Goal: Task Accomplishment & Management: Manage account settings

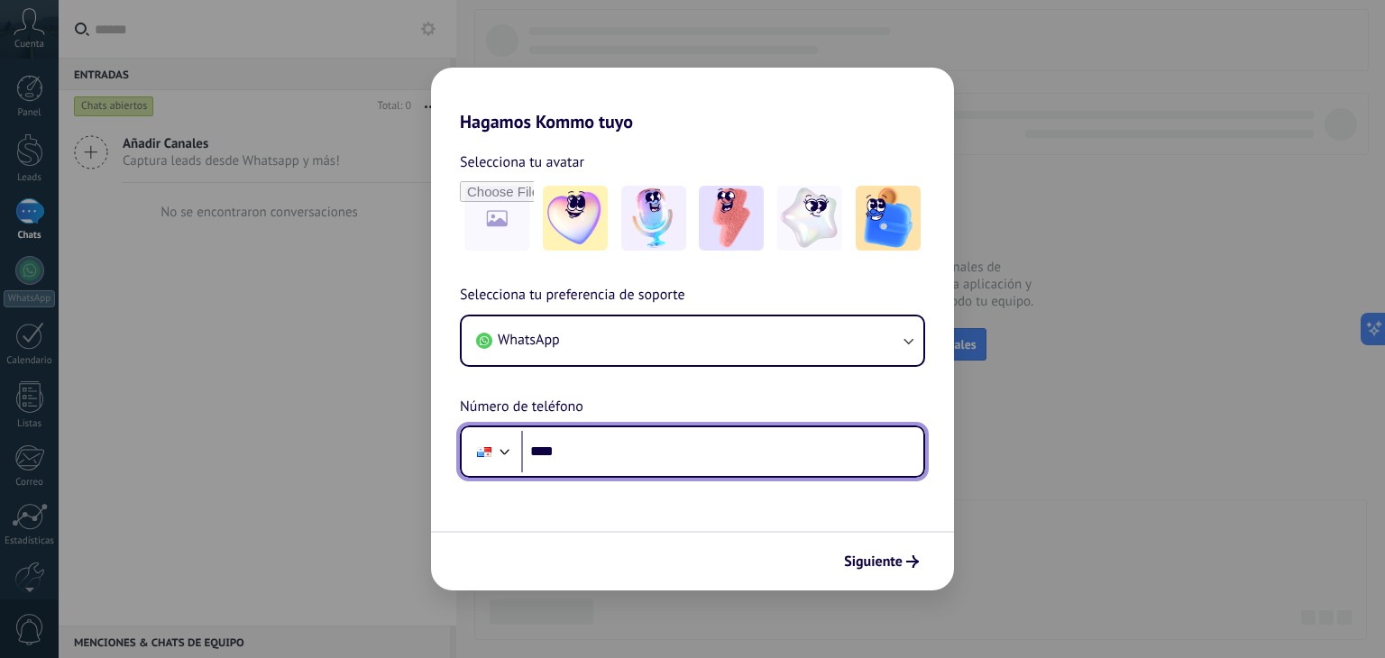
click at [615, 449] on input "****" at bounding box center [722, 451] width 402 height 41
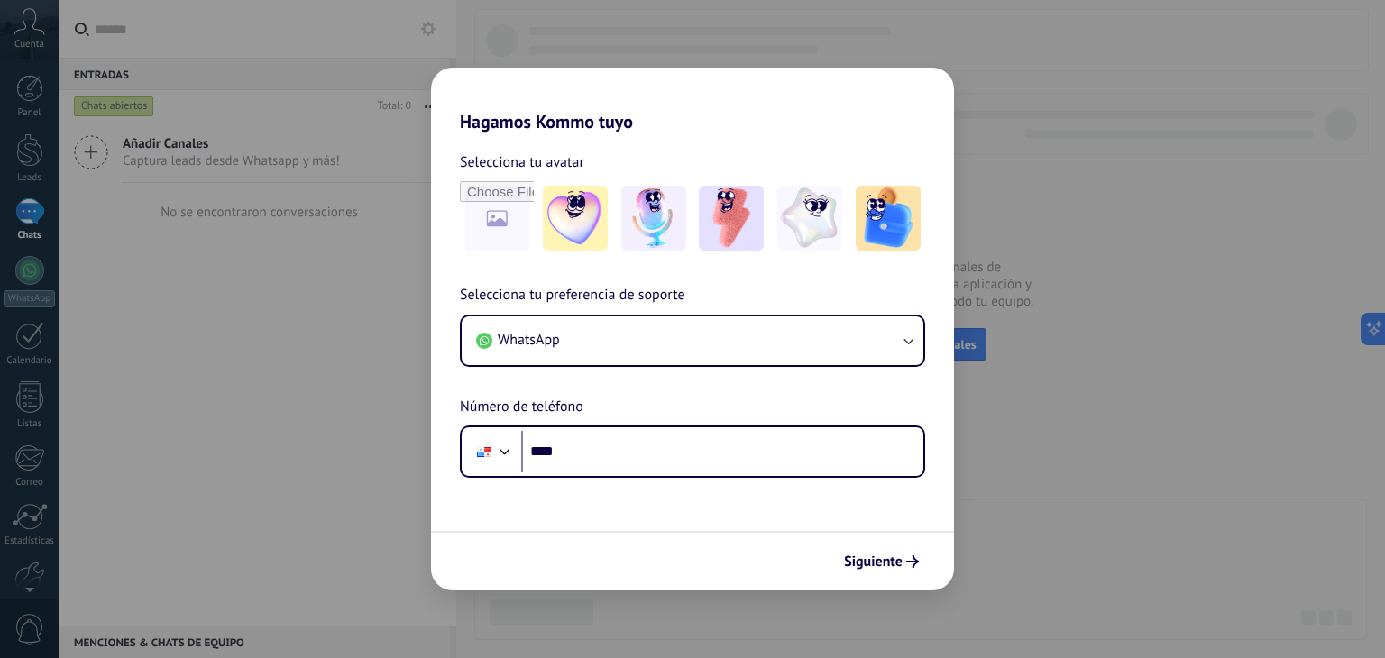
click at [1087, 279] on div "Hagamos Kommo tuyo Selecciona tu avatar Selecciona tu preferencia de soporte Wh…" at bounding box center [692, 329] width 1385 height 658
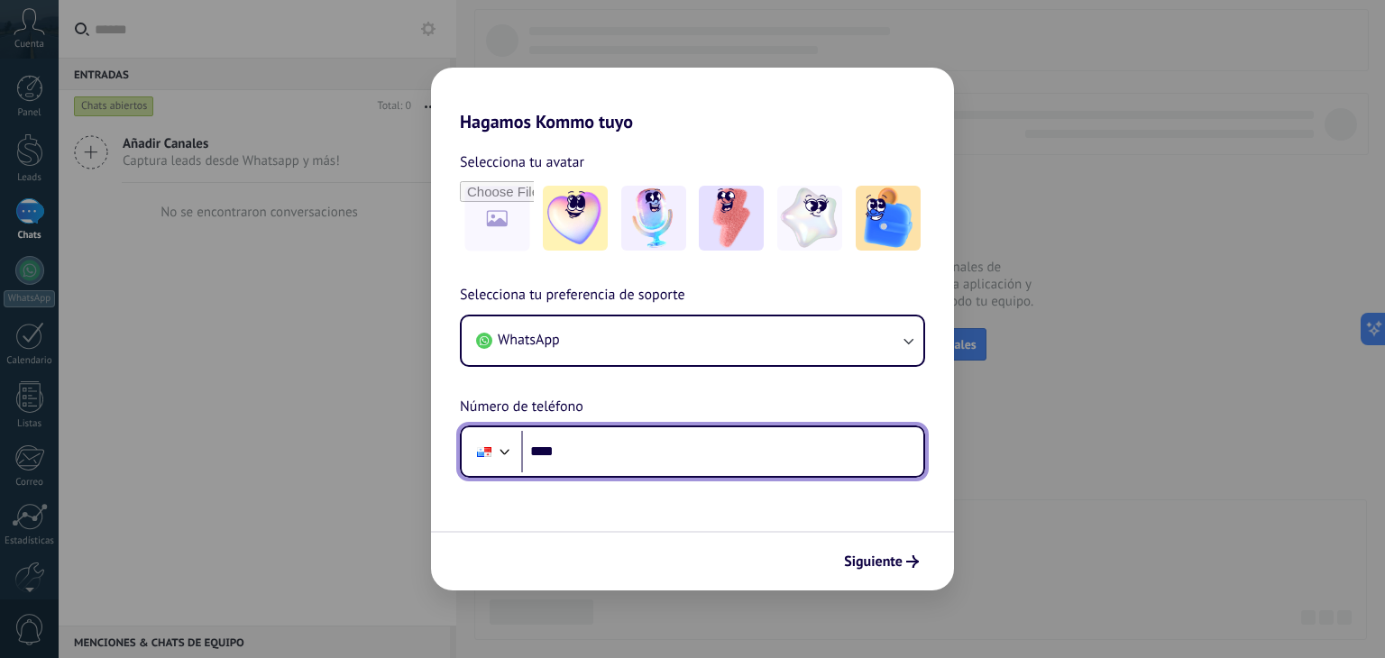
click at [793, 457] on input "****" at bounding box center [722, 451] width 402 height 41
type input "**********"
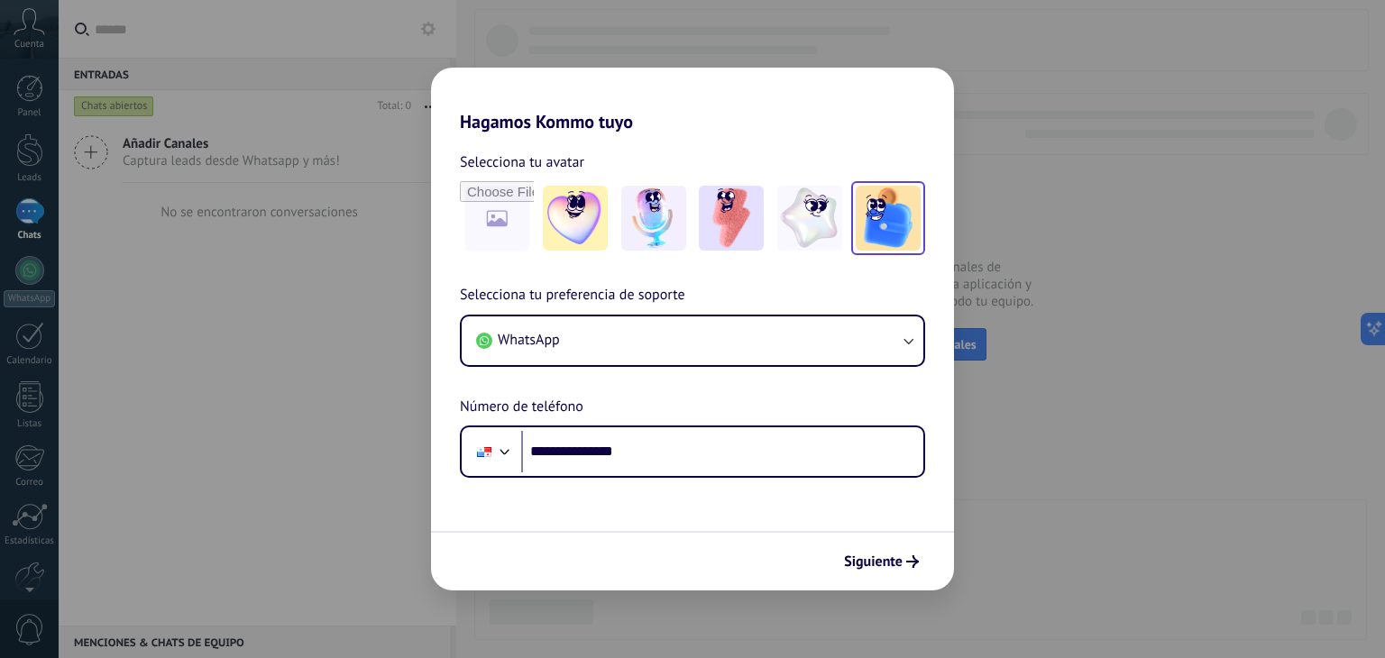
click at [903, 214] on img at bounding box center [888, 218] width 65 height 65
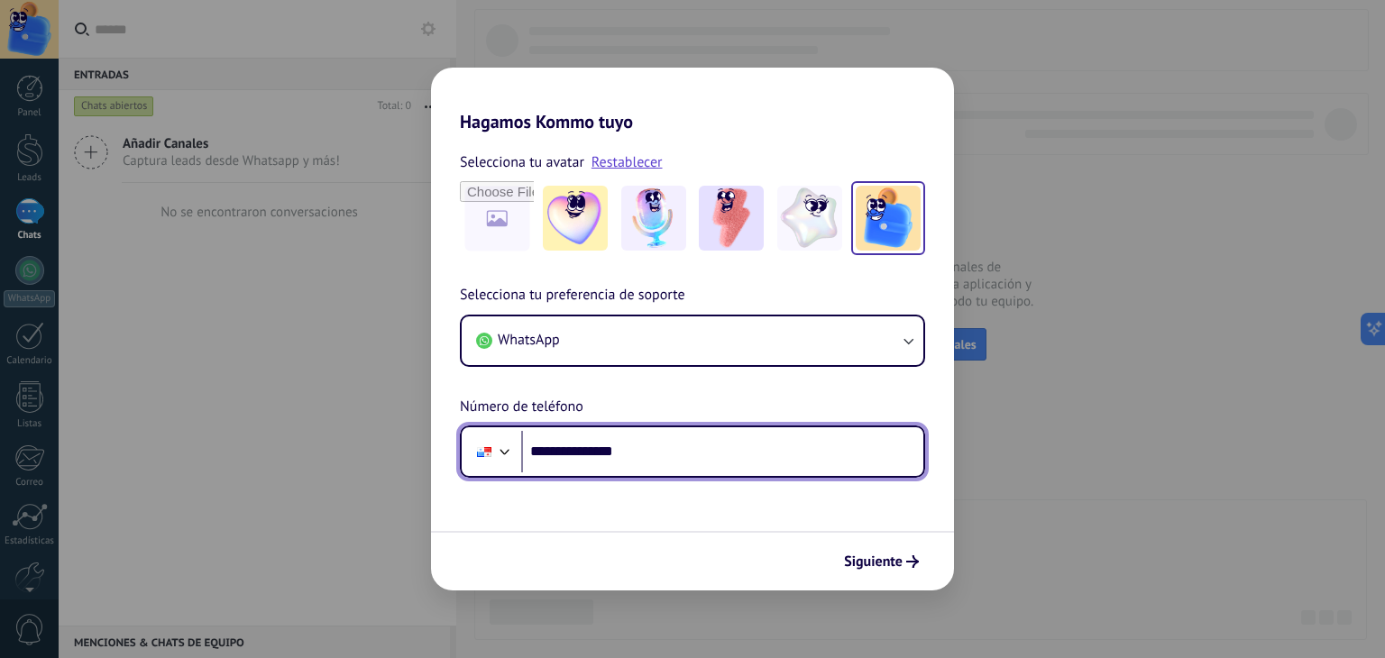
click at [660, 455] on input "**********" at bounding box center [722, 451] width 402 height 41
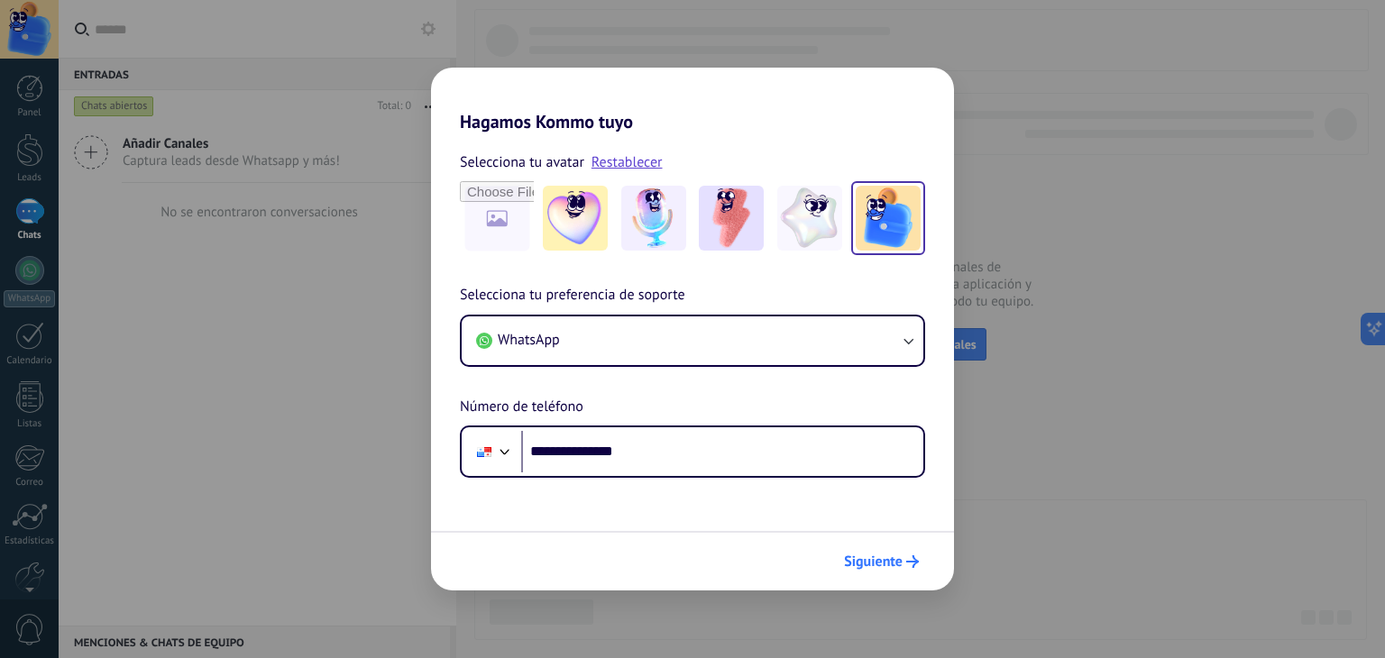
click at [884, 555] on span "Siguiente" at bounding box center [873, 561] width 59 height 13
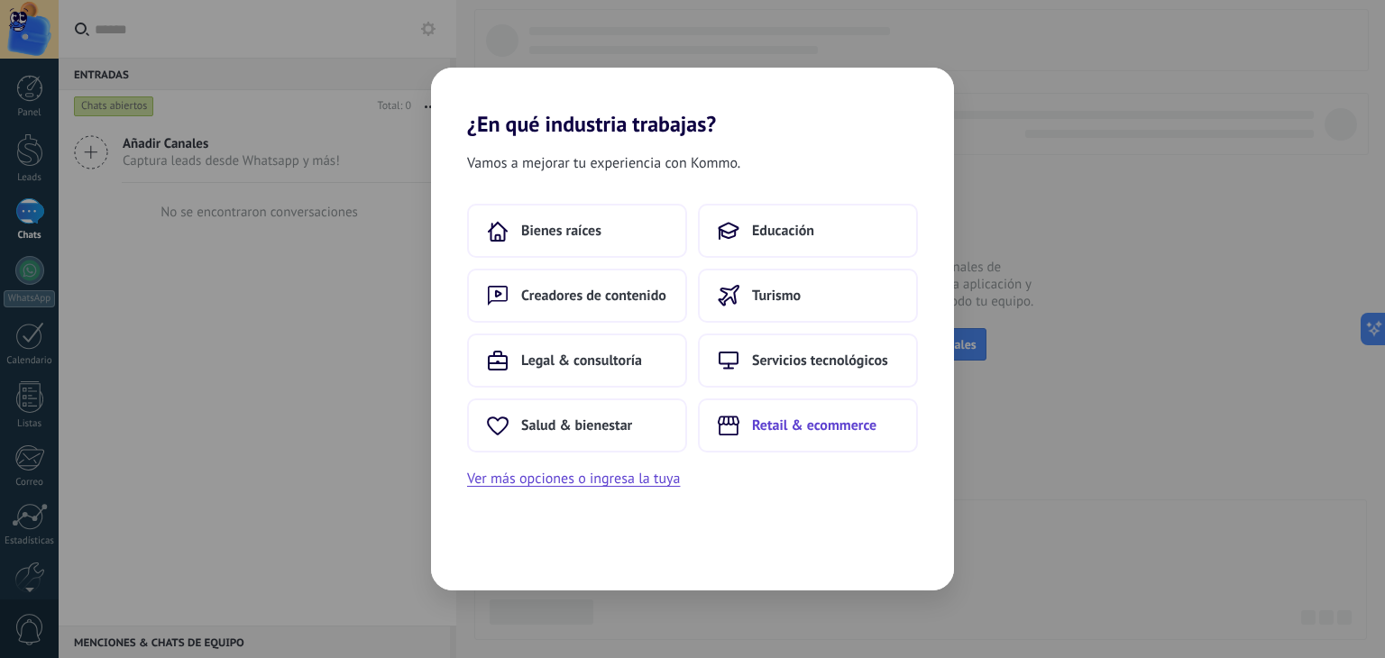
click at [744, 420] on button "Retail & ecommerce" at bounding box center [808, 426] width 220 height 54
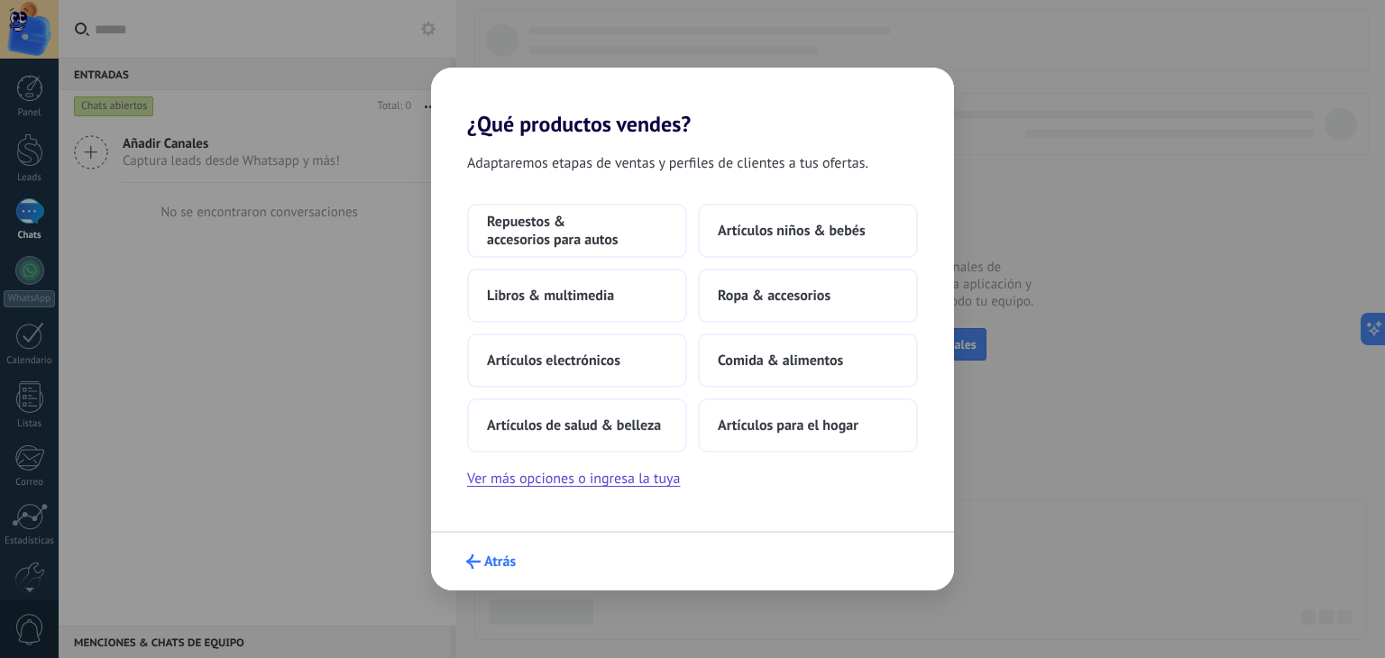
click at [472, 564] on icon "submit" at bounding box center [473, 562] width 14 height 14
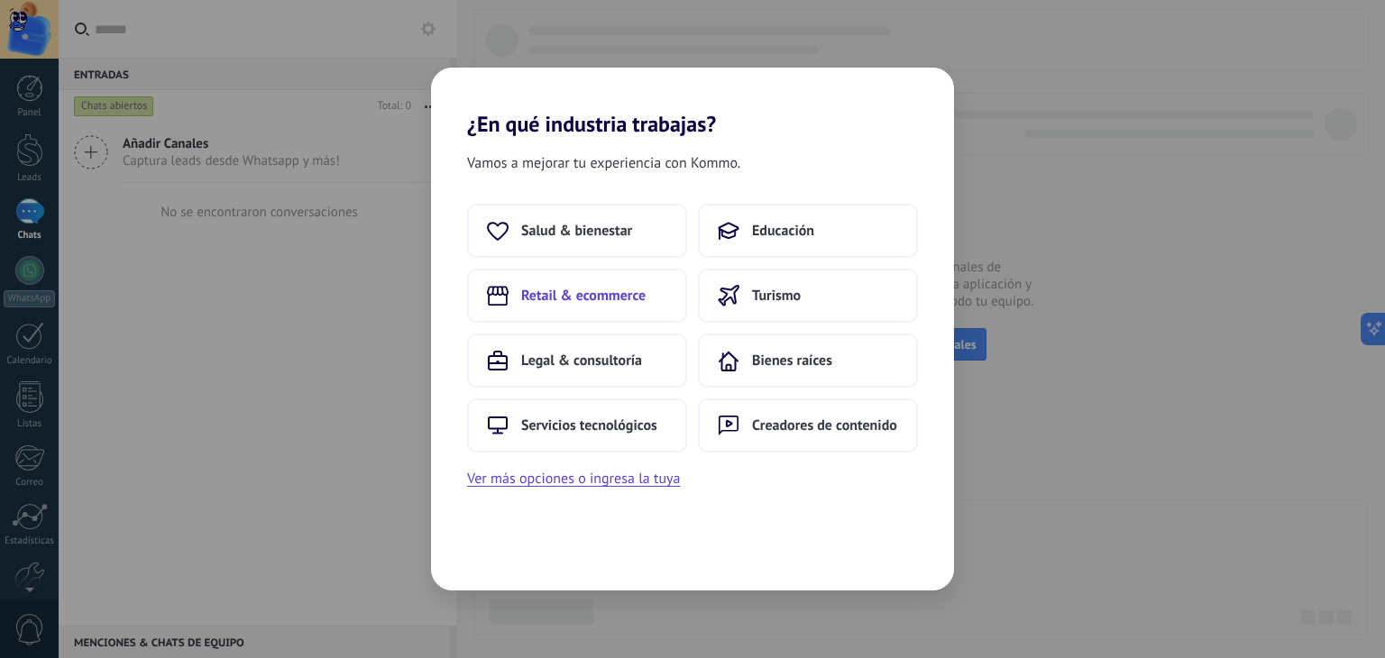
click at [617, 300] on span "Retail & ecommerce" at bounding box center [583, 296] width 124 height 18
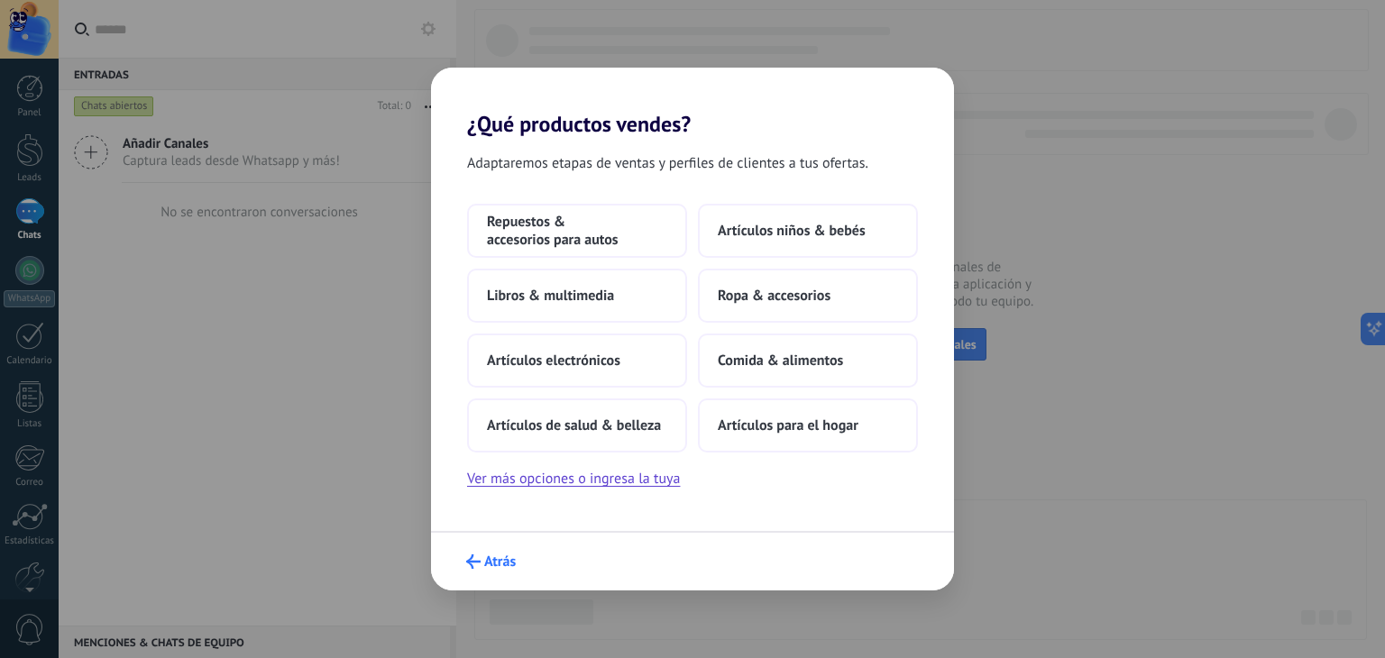
click at [493, 561] on span "Atrás" at bounding box center [500, 561] width 32 height 13
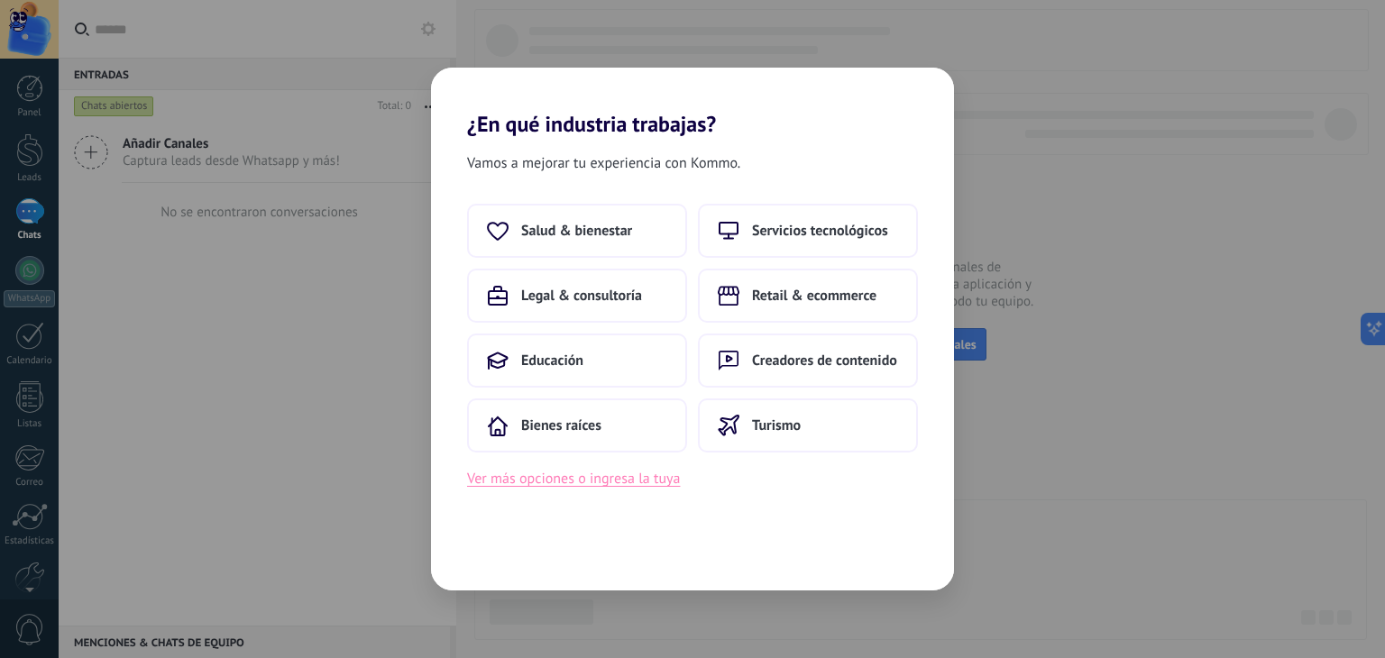
click at [613, 467] on button "Ver más opciones o ingresa la tuya" at bounding box center [573, 478] width 213 height 23
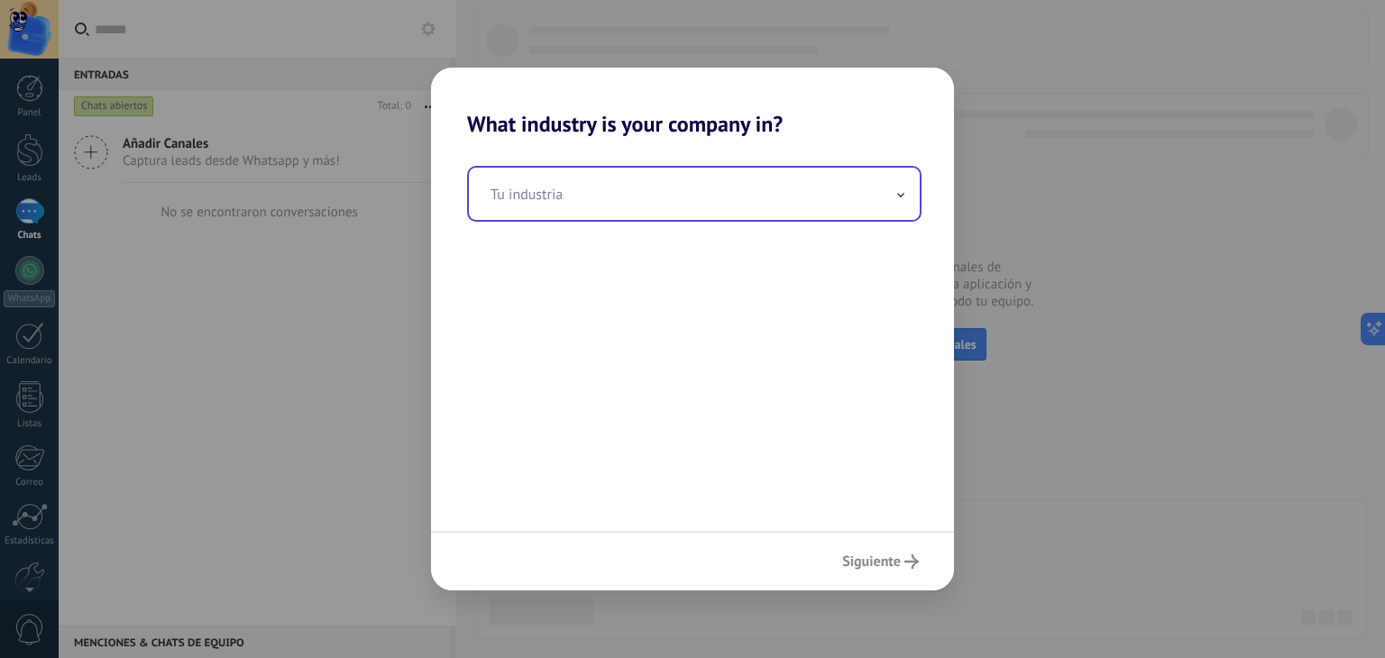
click at [613, 207] on input "text" at bounding box center [694, 194] width 451 height 52
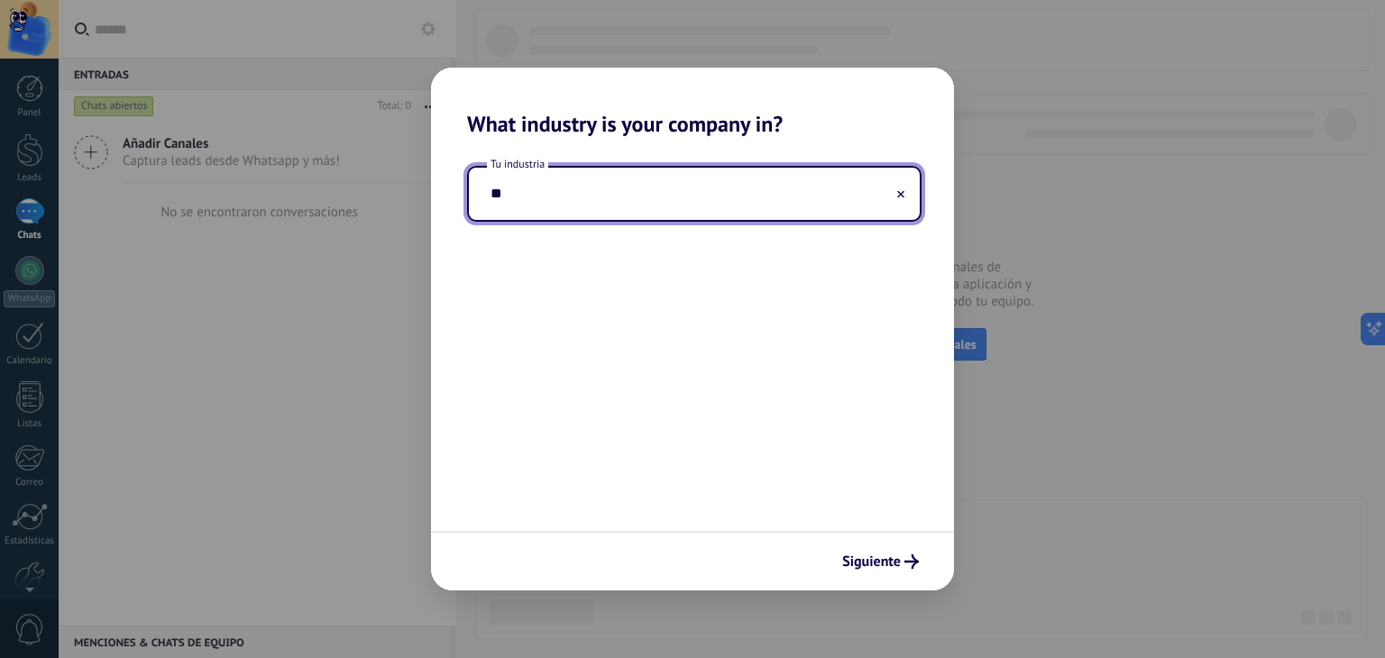
type input "*"
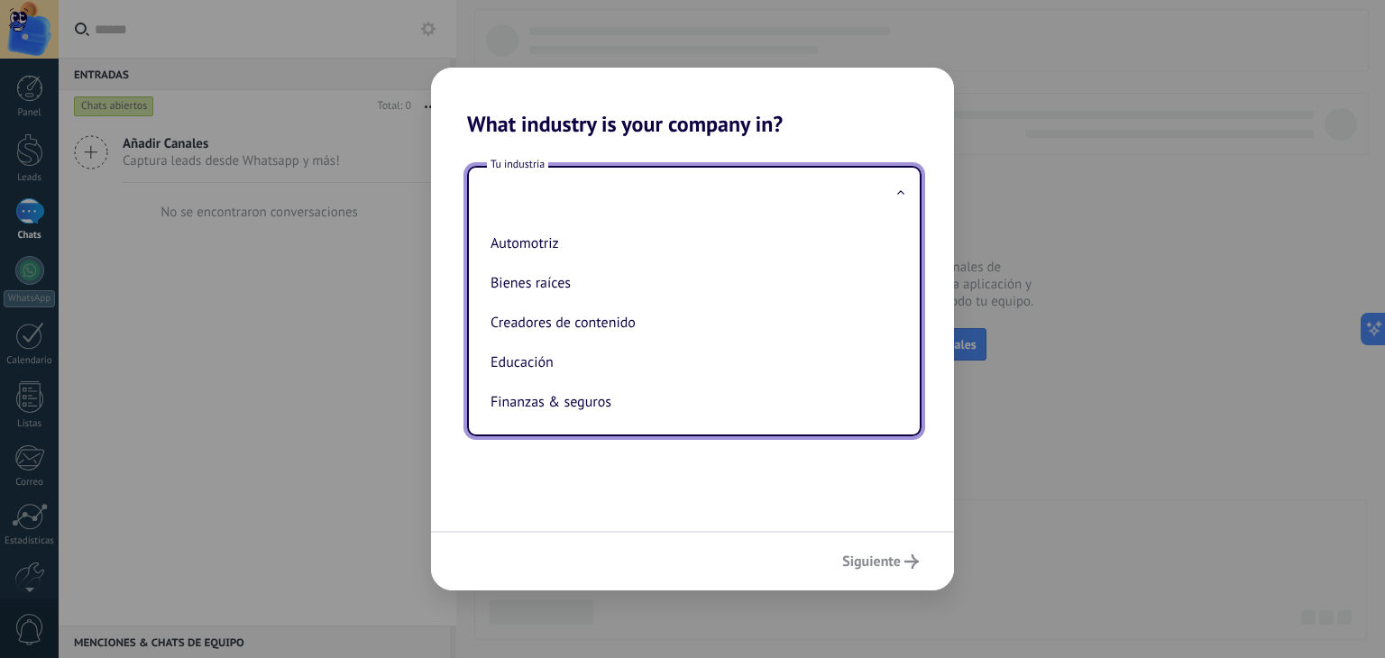
drag, startPoint x: 651, startPoint y: 493, endPoint x: 650, endPoint y: 481, distance: 12.7
click at [651, 491] on div "Tu industria Automotriz Bienes raíces Creadores de contenido Educación Finanzas…" at bounding box center [692, 334] width 523 height 394
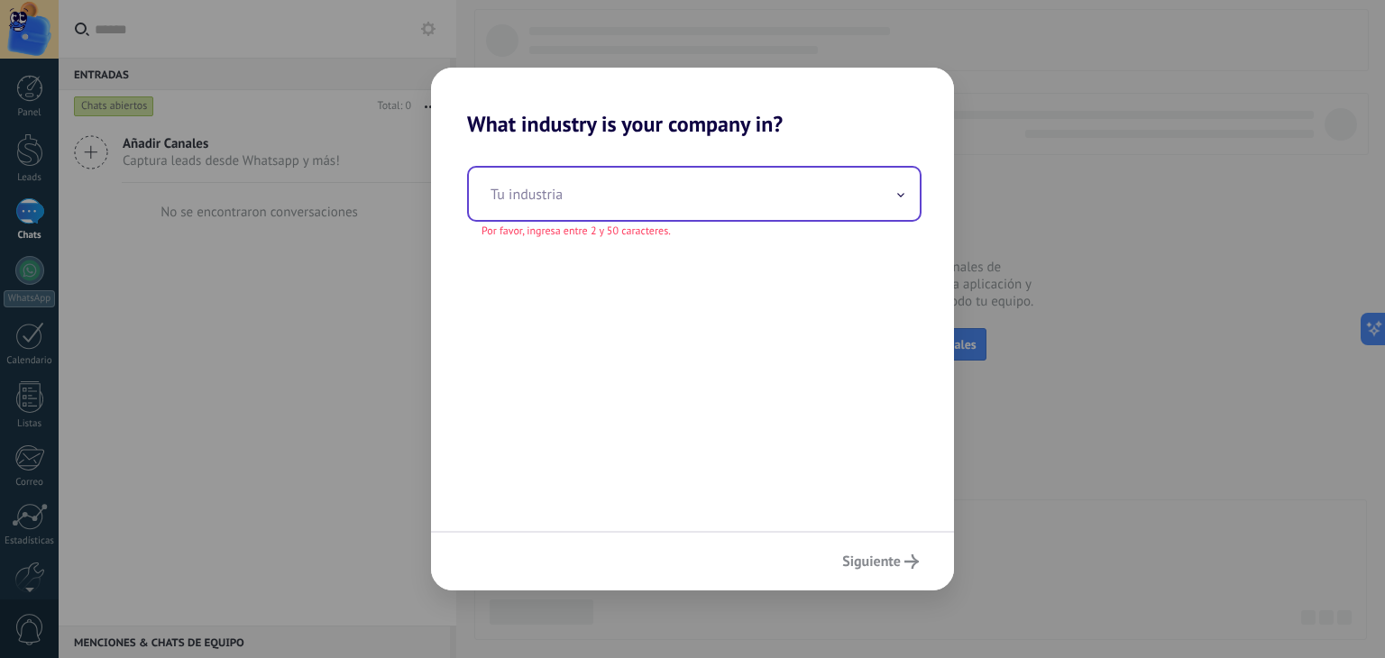
click at [711, 214] on input "text" at bounding box center [694, 194] width 451 height 52
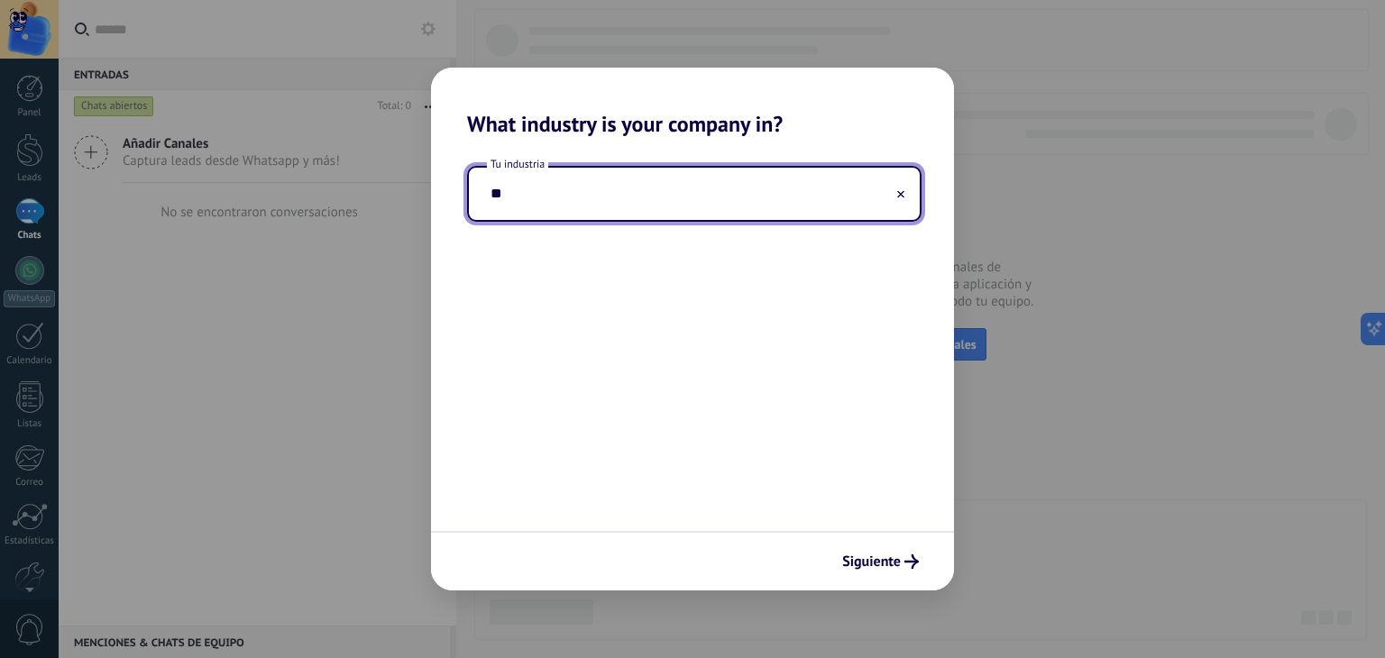
type input "*"
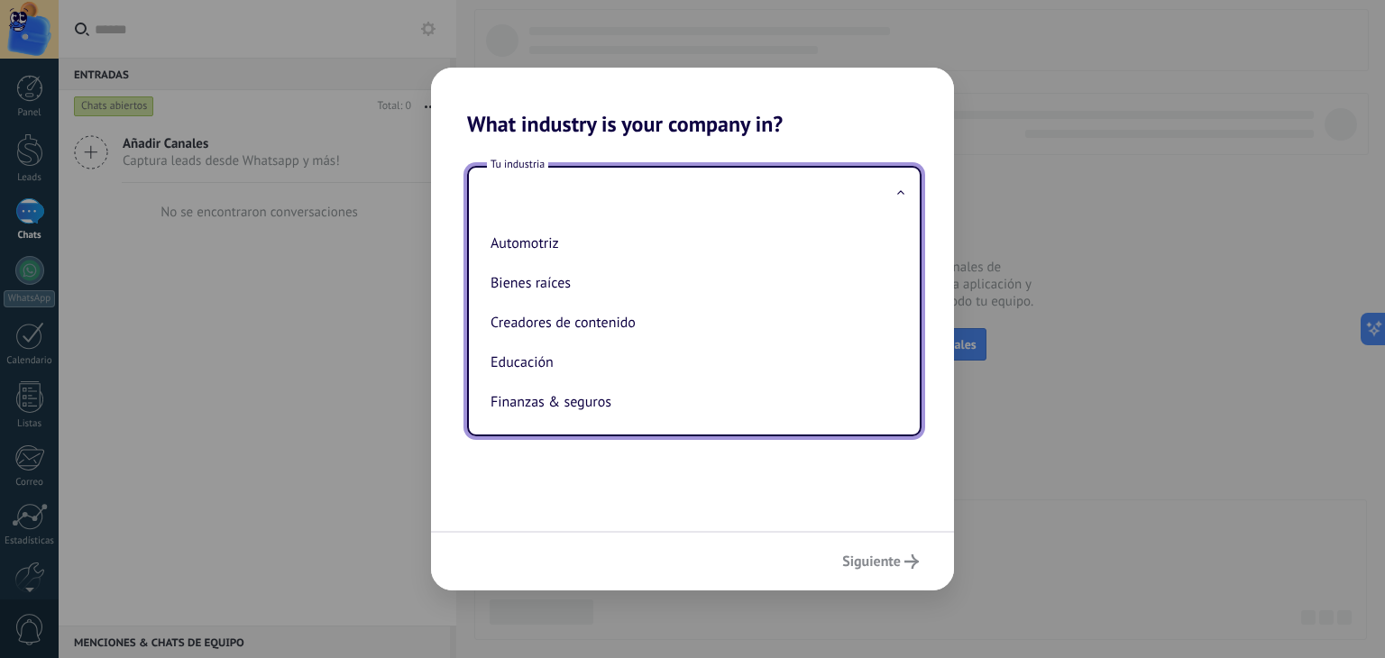
click at [1028, 445] on div "What industry is your company in? Tu industria Automotriz Bienes raíces Creador…" at bounding box center [692, 329] width 1385 height 658
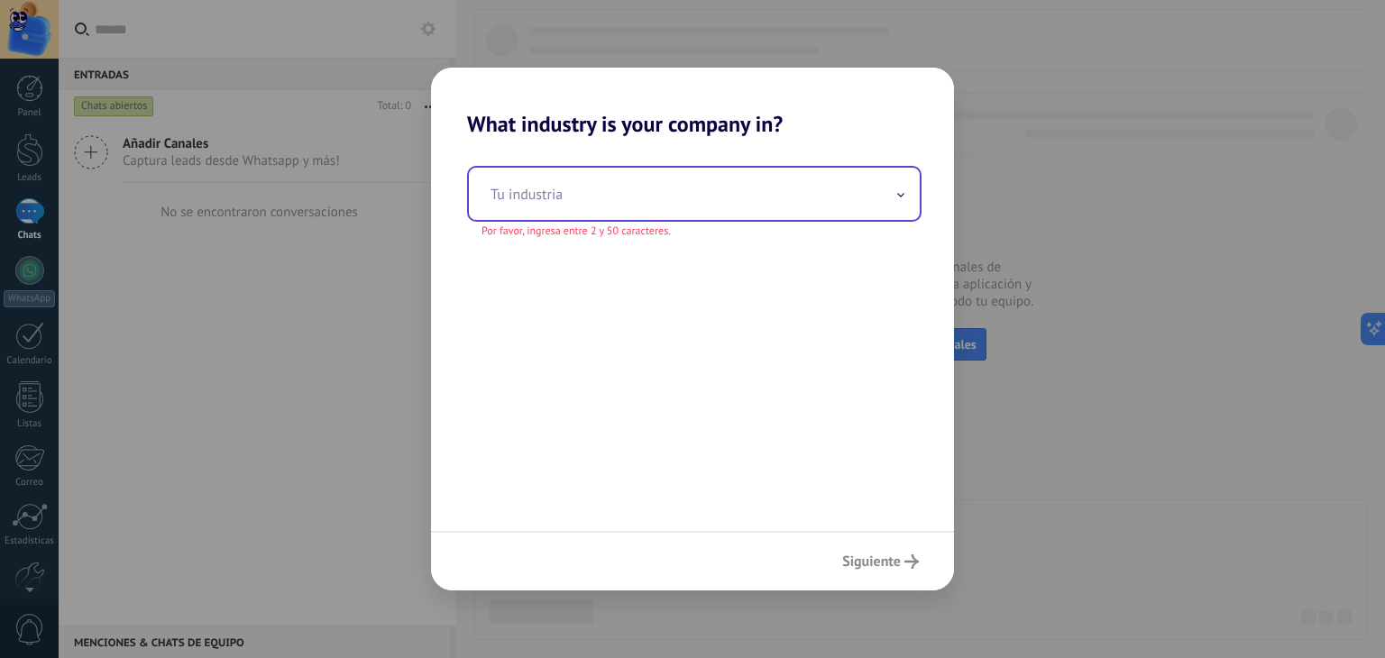
click at [724, 200] on input "text" at bounding box center [694, 194] width 451 height 52
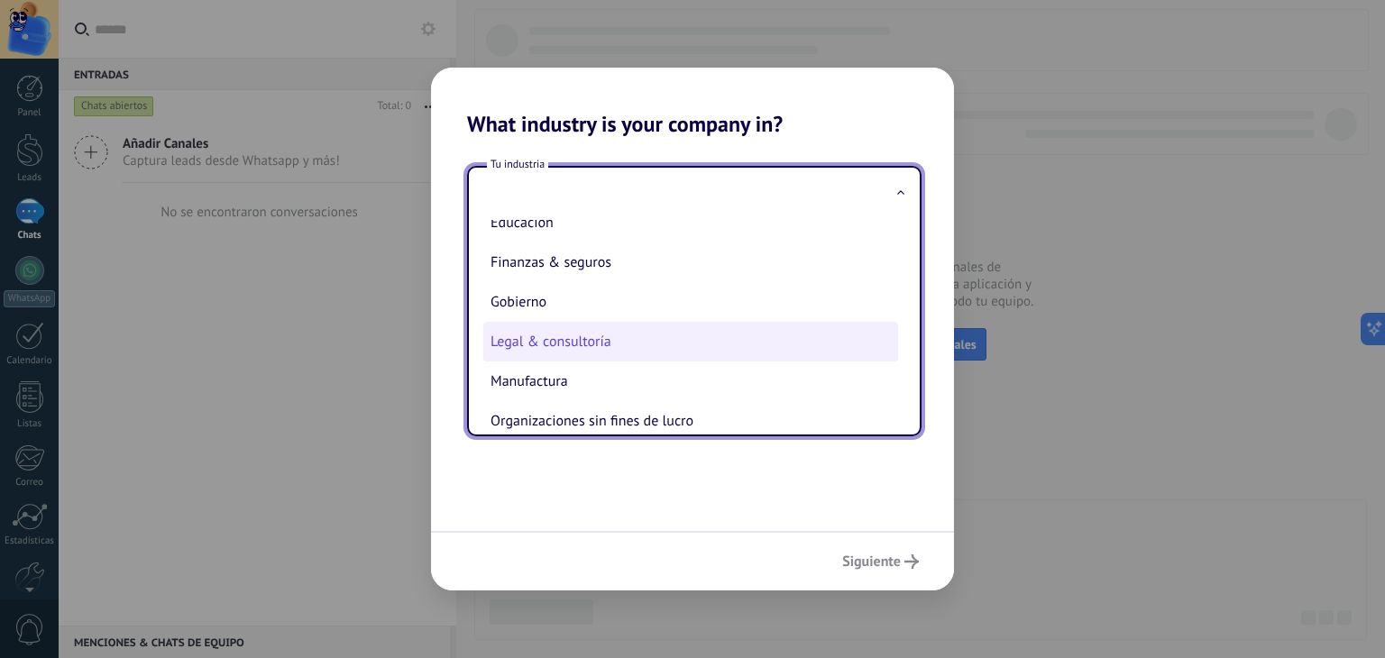
scroll to position [180, 0]
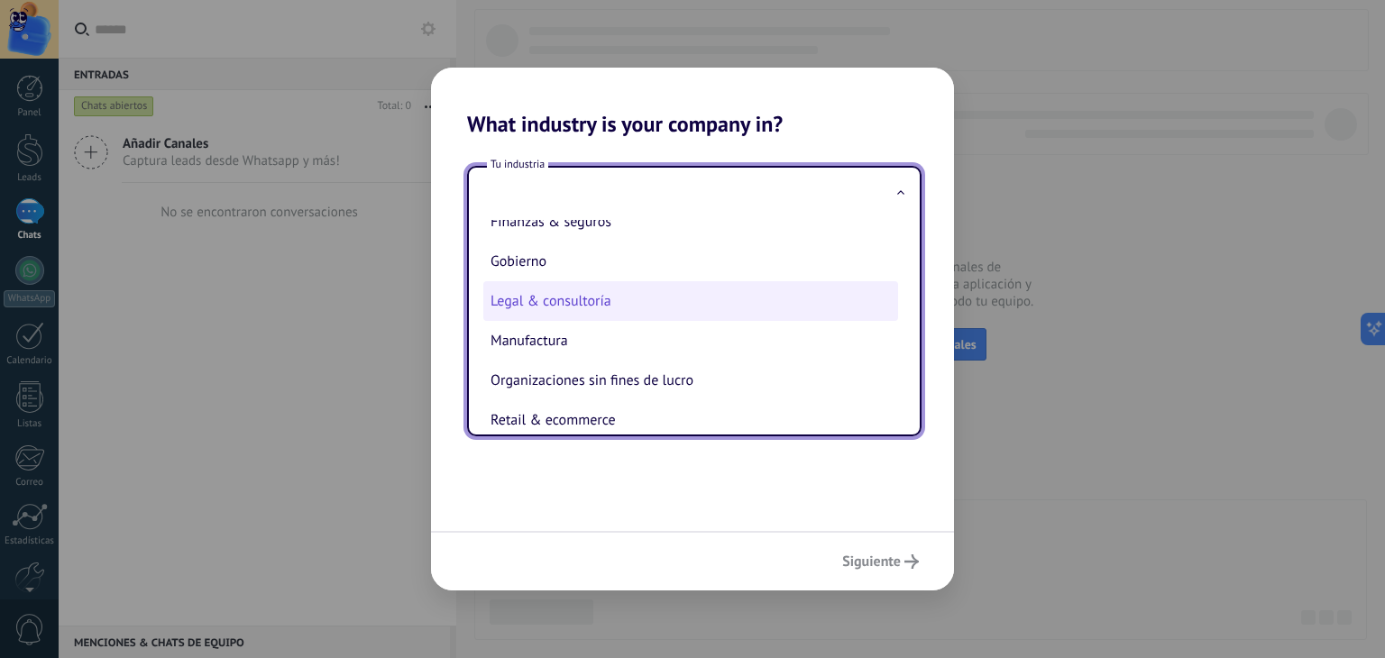
click at [656, 302] on li "Legal & consultoría" at bounding box center [690, 301] width 415 height 40
type input "**********"
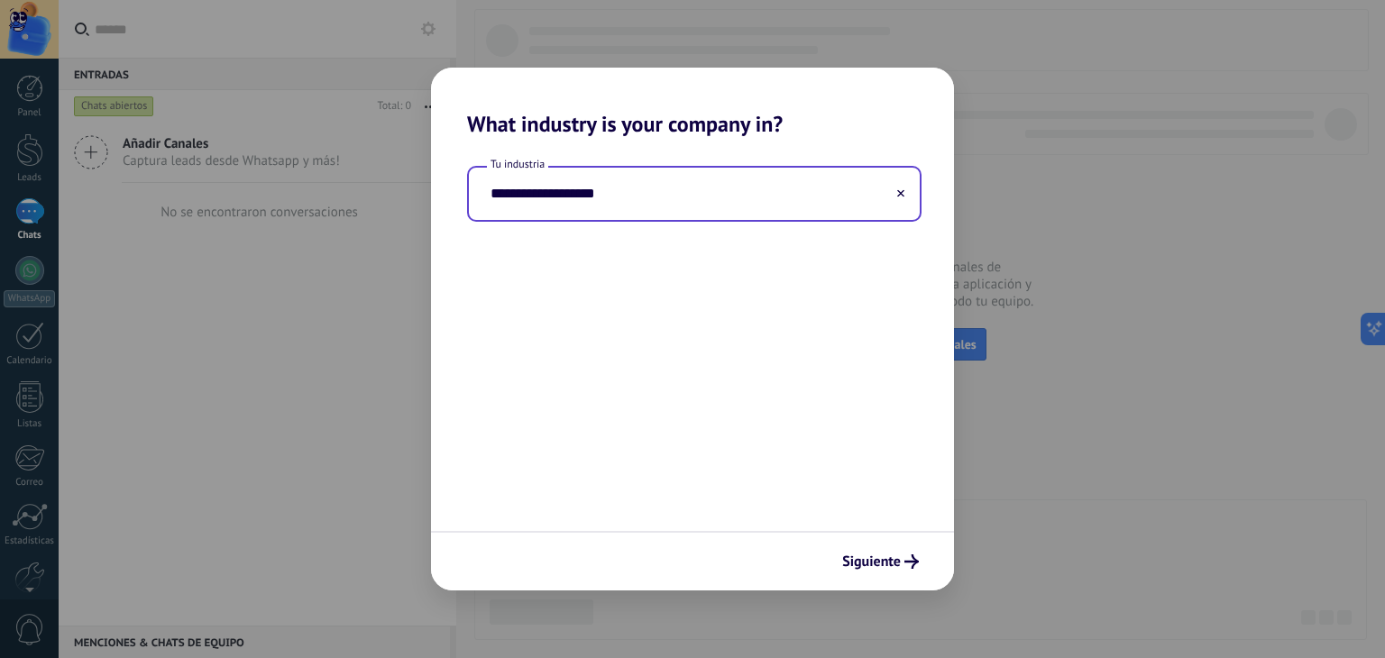
click at [696, 188] on input "**********" at bounding box center [694, 194] width 451 height 52
click at [899, 196] on use at bounding box center [900, 193] width 7 height 7
click at [835, 198] on input "text" at bounding box center [694, 194] width 451 height 52
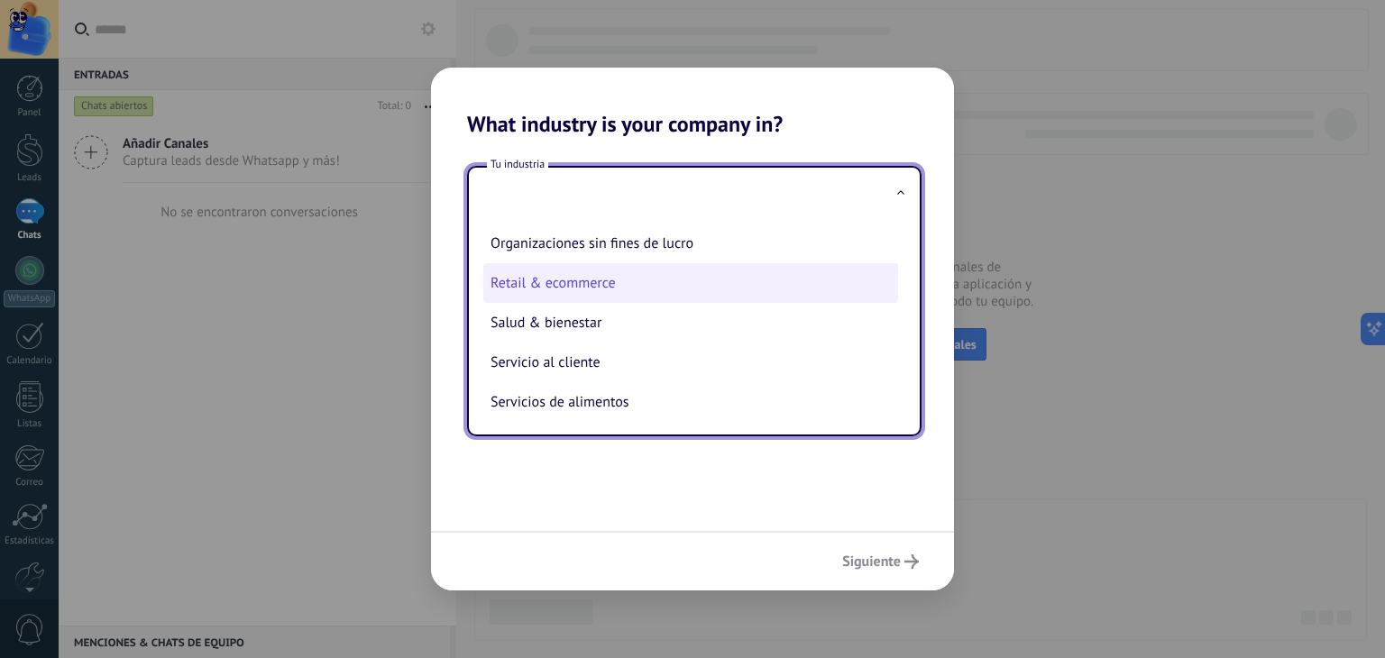
scroll to position [361, 0]
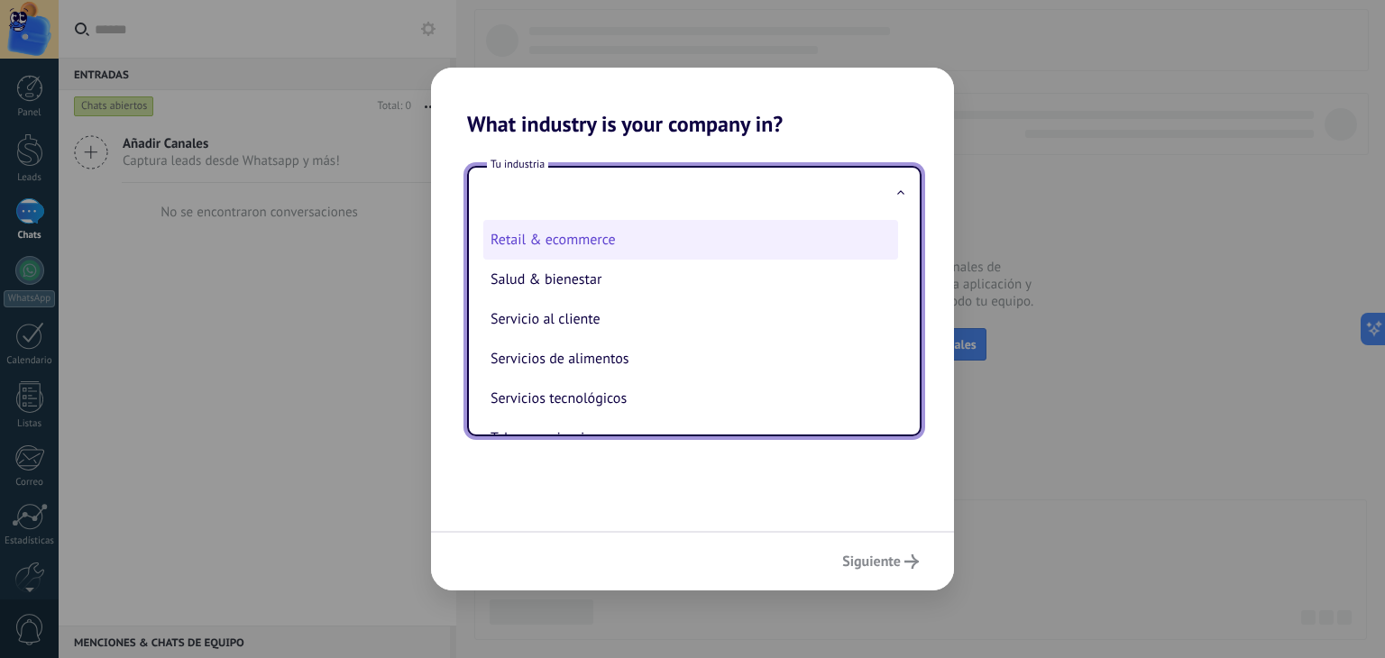
click at [633, 257] on li "Retail & ecommerce" at bounding box center [690, 240] width 415 height 40
type input "**********"
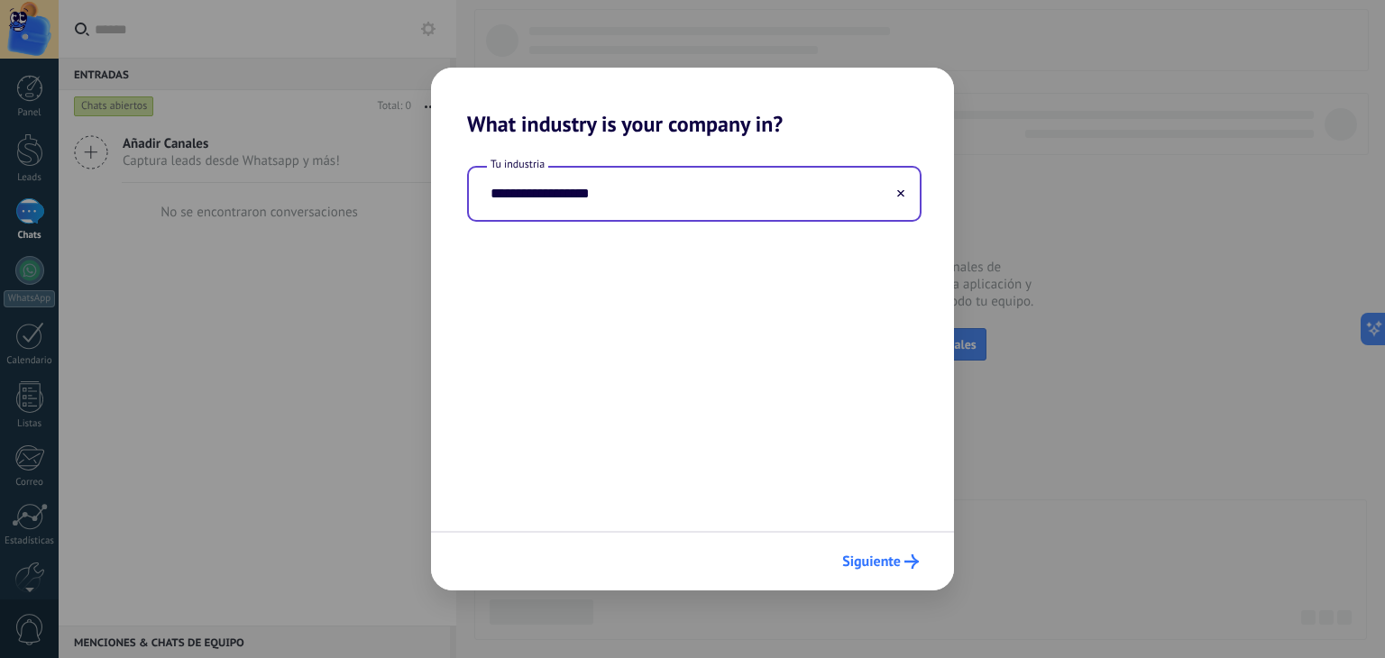
click at [873, 557] on span "Siguiente" at bounding box center [871, 561] width 59 height 13
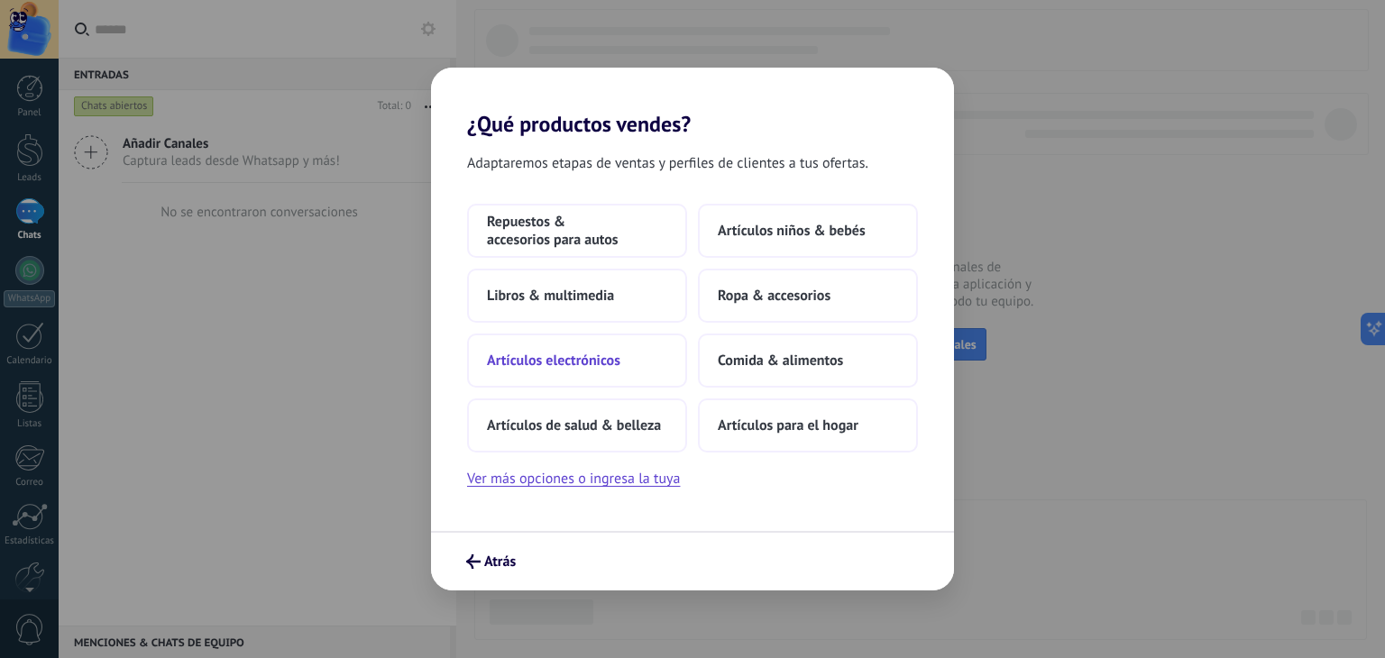
click at [565, 365] on span "Artículos electrónicos" at bounding box center [553, 361] width 133 height 18
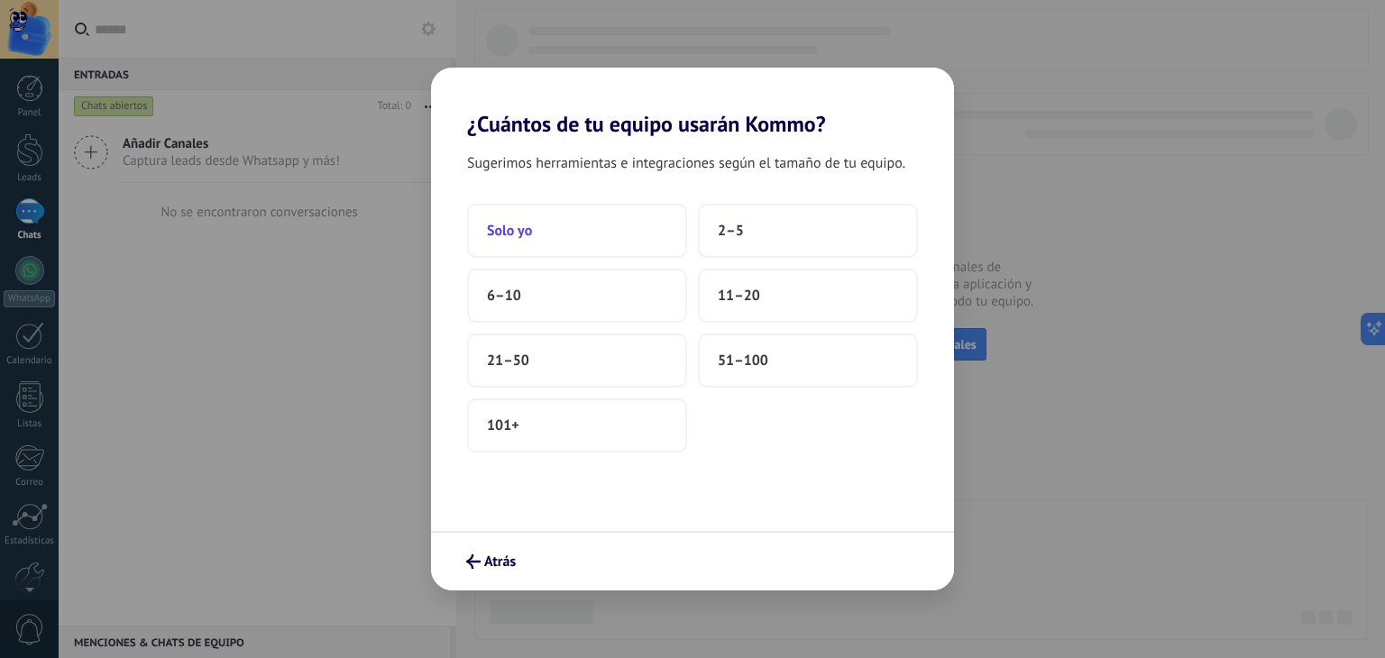
click at [580, 233] on button "Solo yo" at bounding box center [577, 231] width 220 height 54
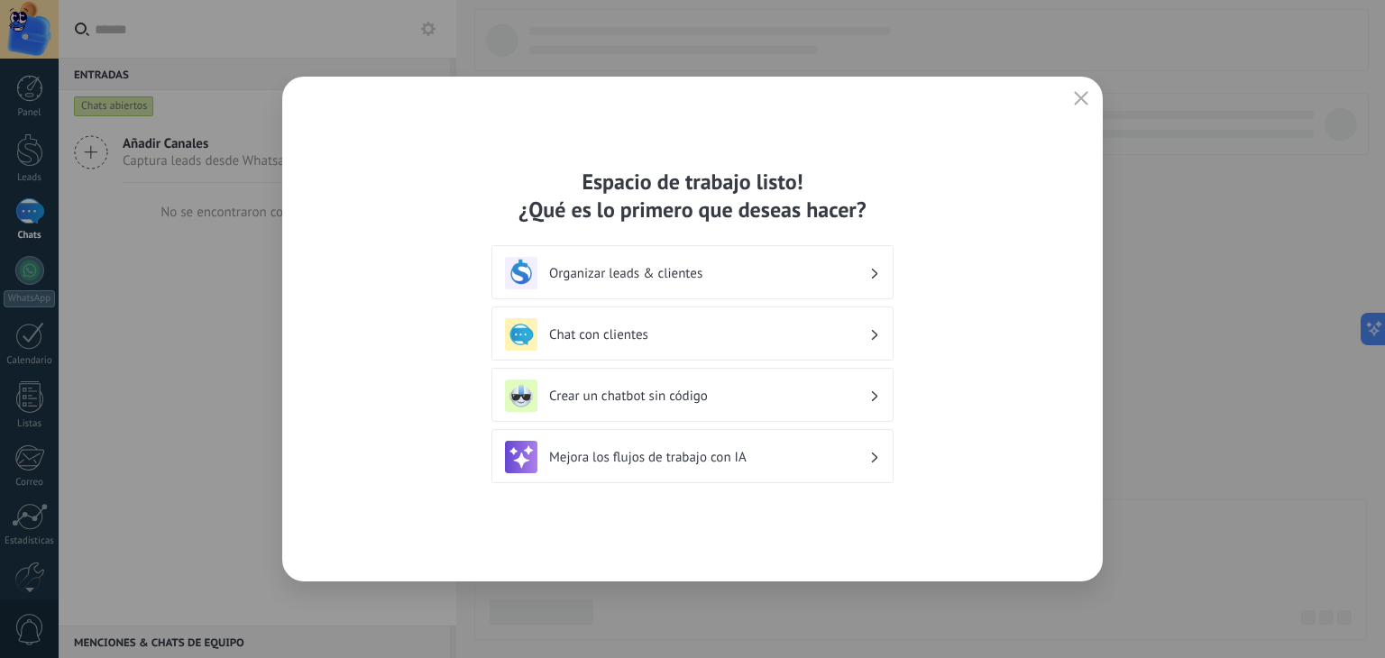
click at [1071, 105] on button "button" at bounding box center [1080, 99] width 23 height 25
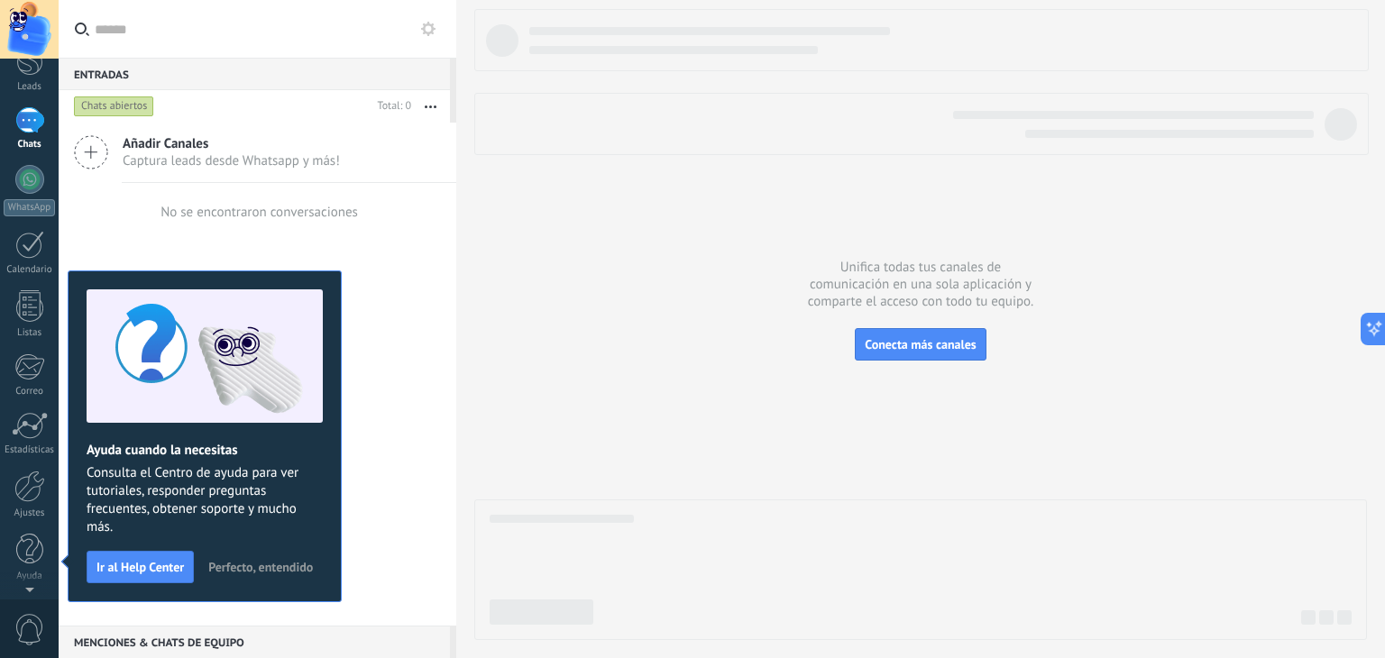
scroll to position [0, 0]
click at [287, 569] on span "Perfecto, entendido" at bounding box center [260, 567] width 105 height 13
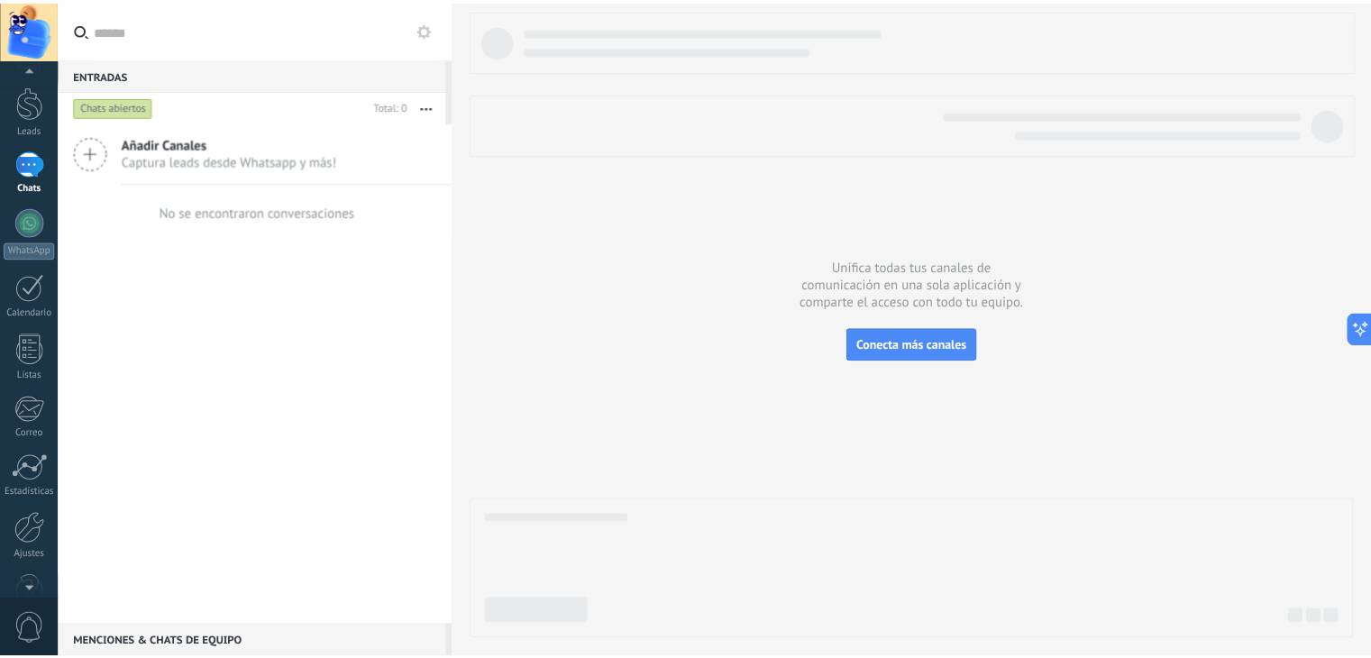
scroll to position [91, 0]
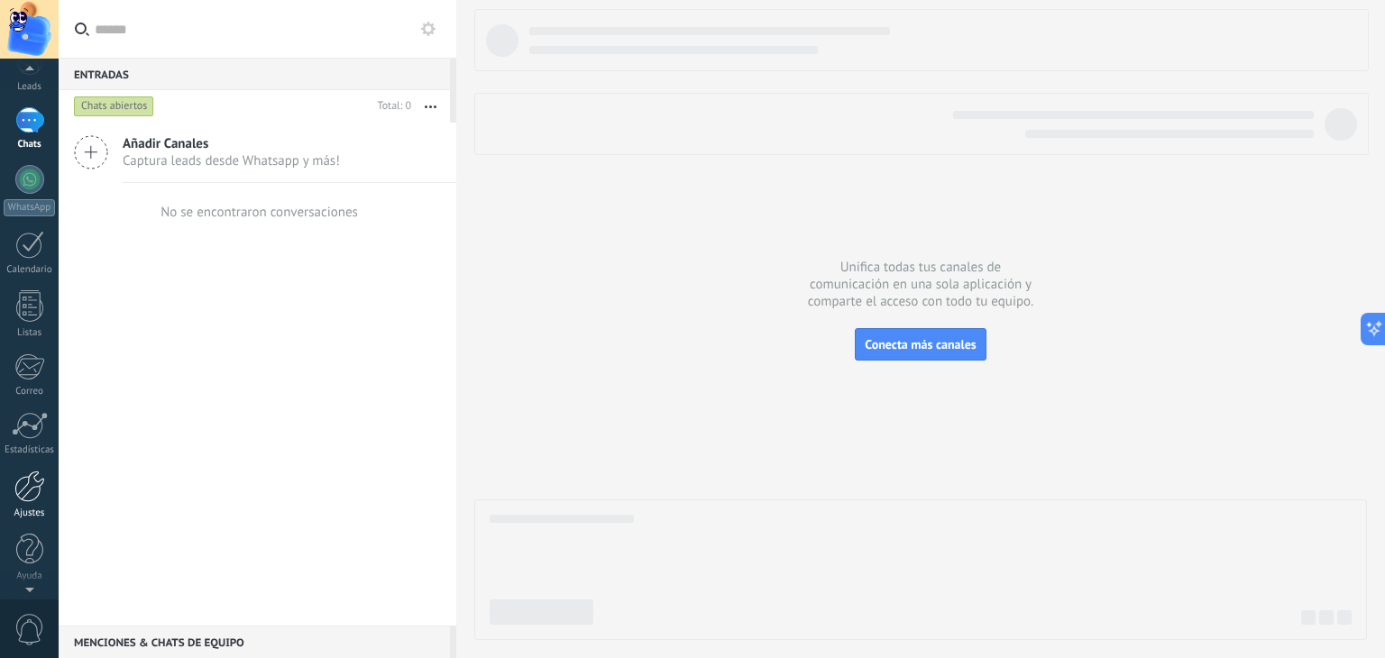
click at [25, 495] on div at bounding box center [29, 487] width 31 height 32
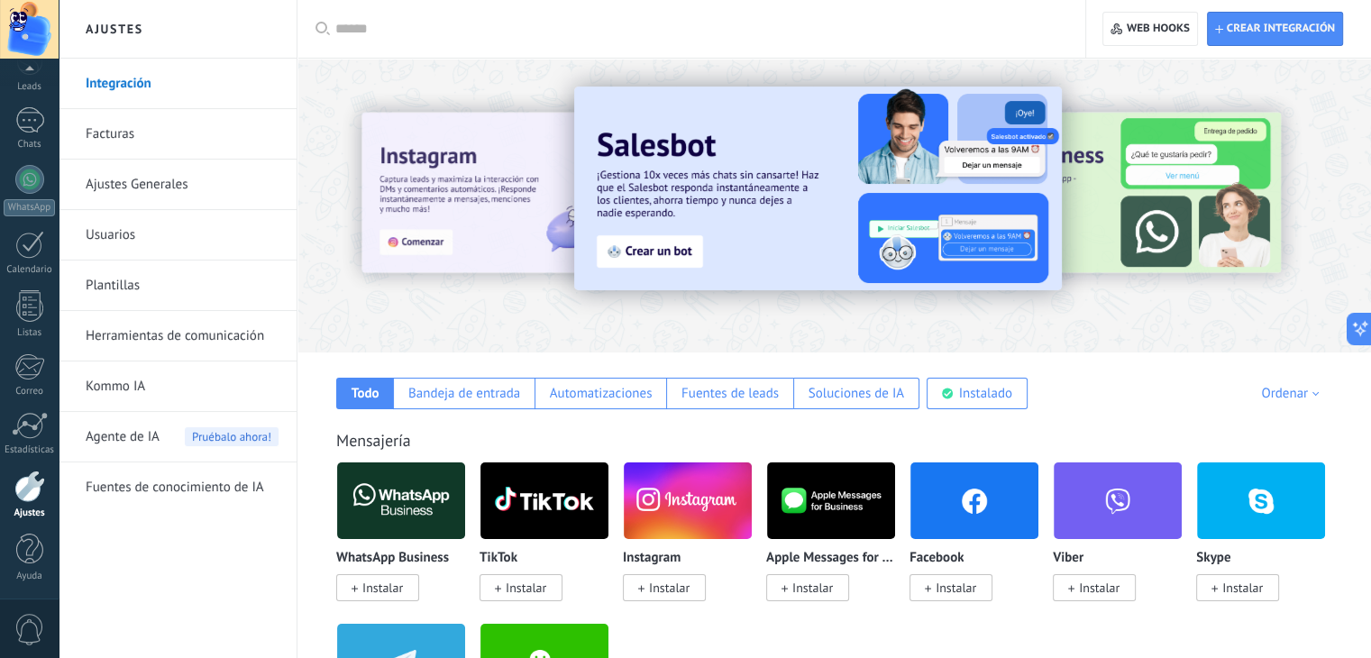
scroll to position [180, 0]
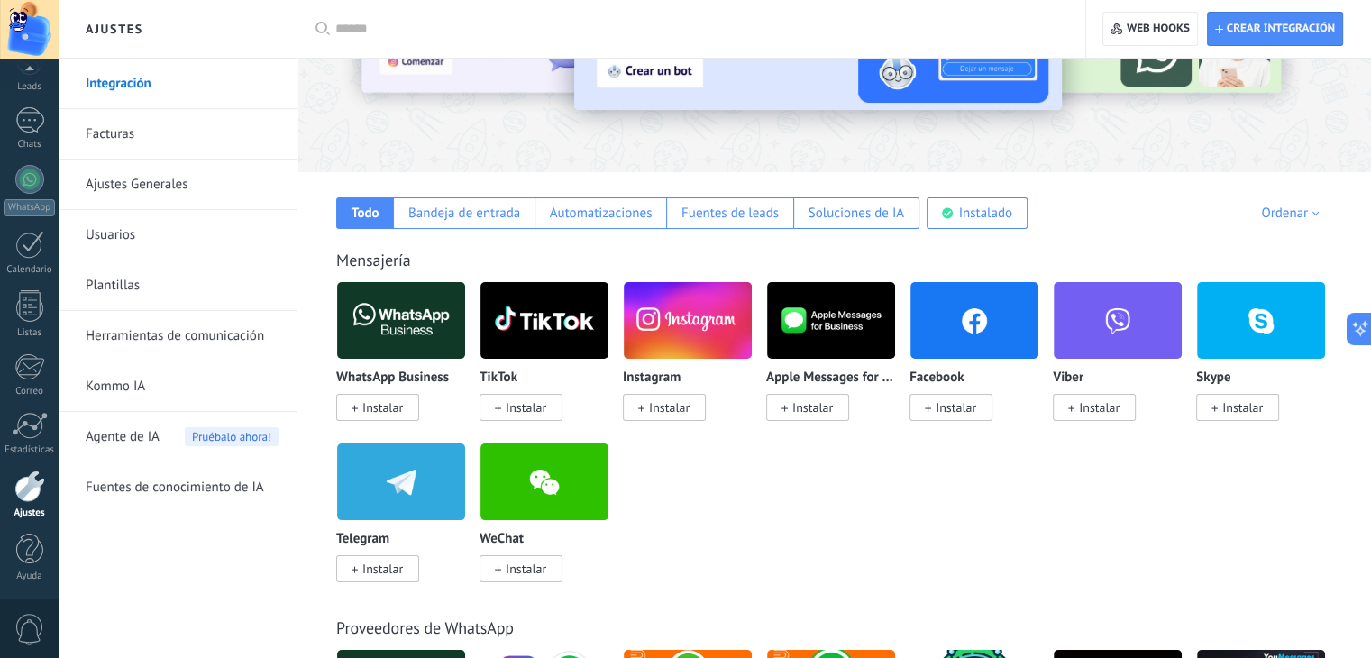
click at [484, 33] on input "text" at bounding box center [697, 29] width 725 height 19
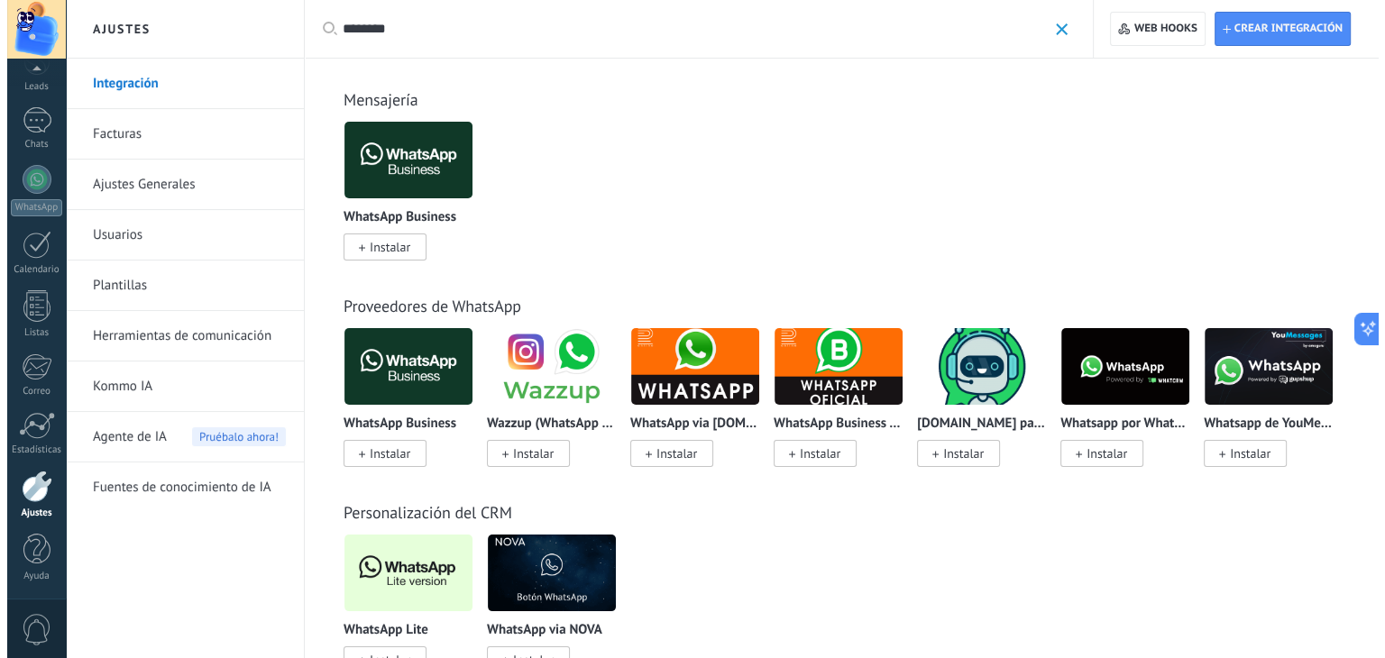
scroll to position [0, 0]
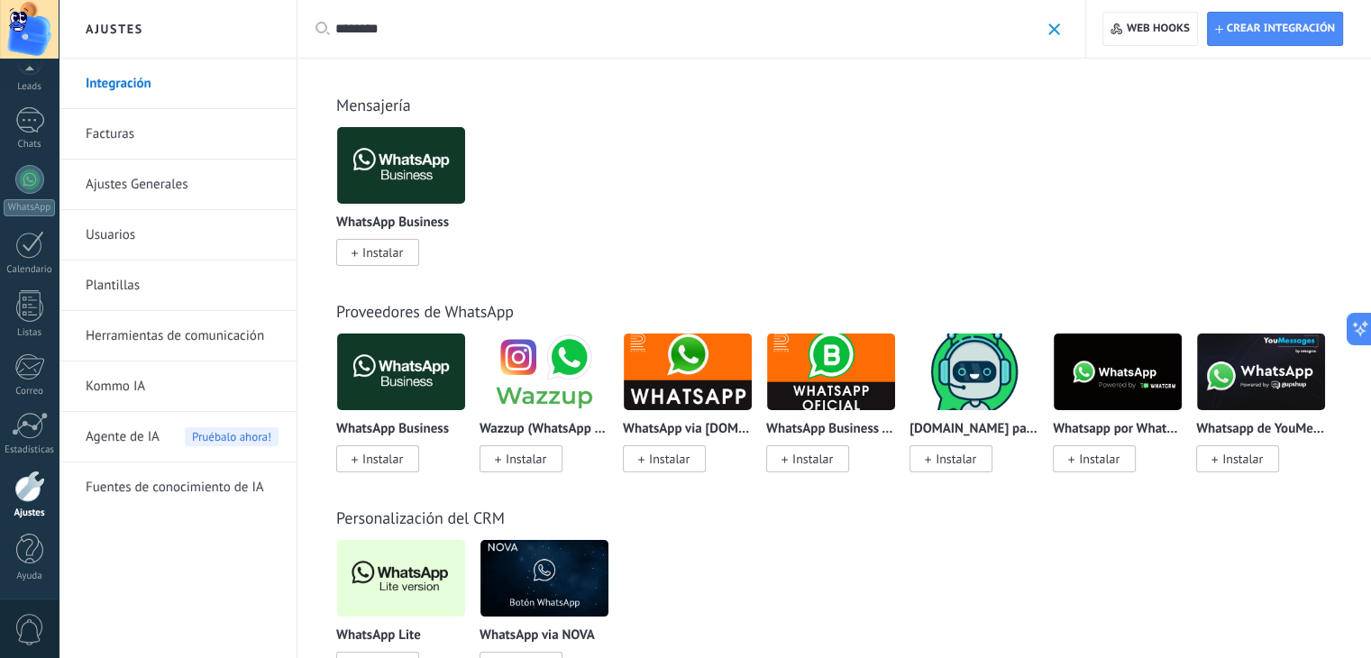
type input "********"
click at [396, 187] on img at bounding box center [401, 165] width 128 height 87
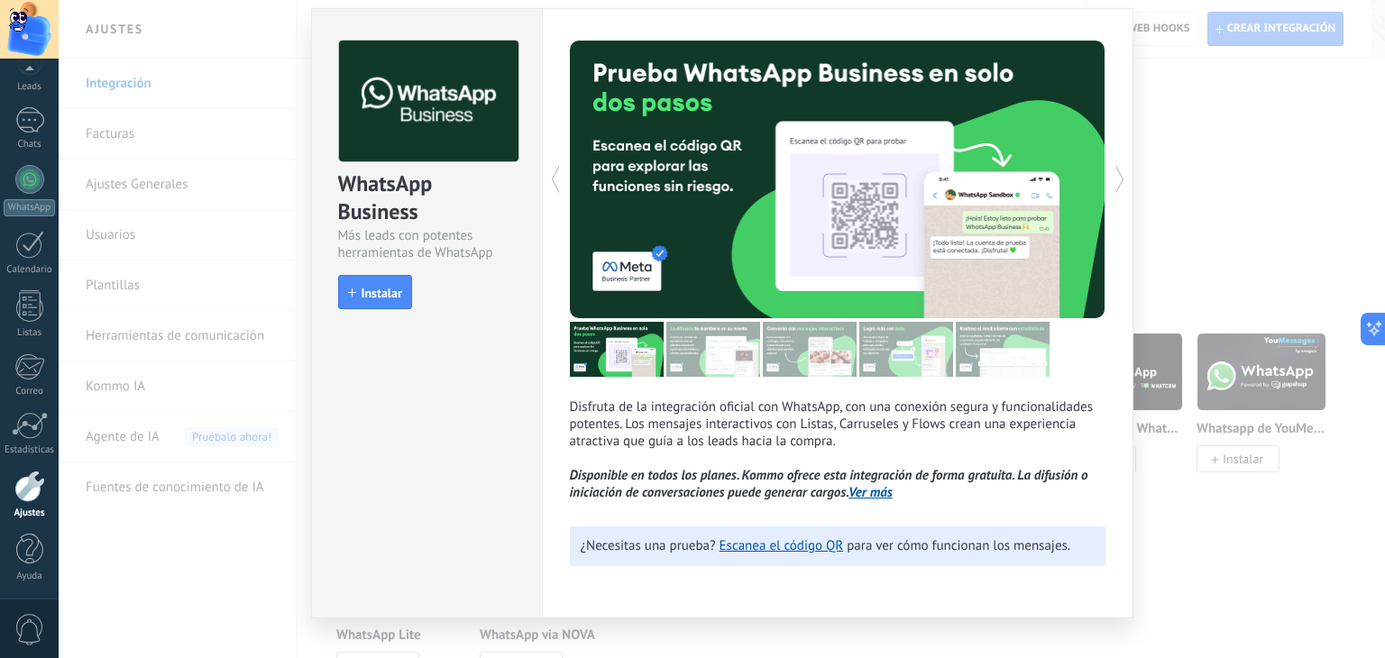
scroll to position [79, 0]
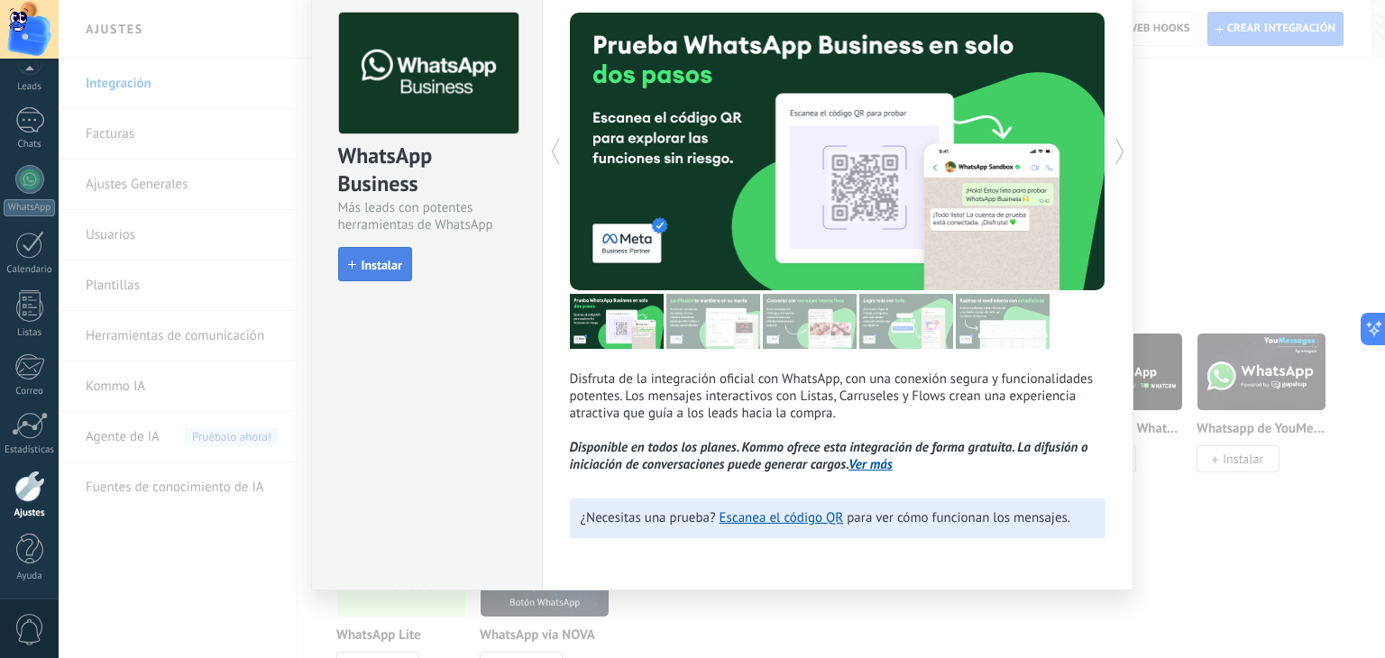
click at [361, 272] on button "Instalar" at bounding box center [375, 264] width 74 height 34
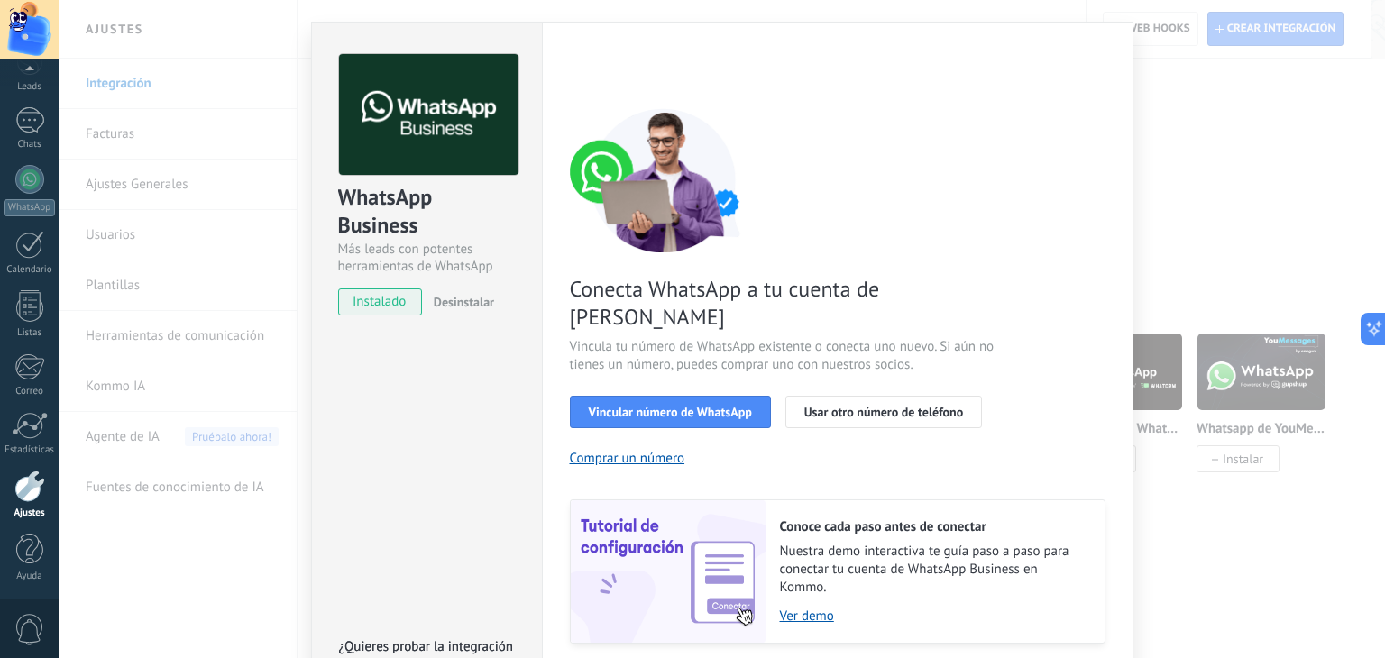
scroll to position [77, 0]
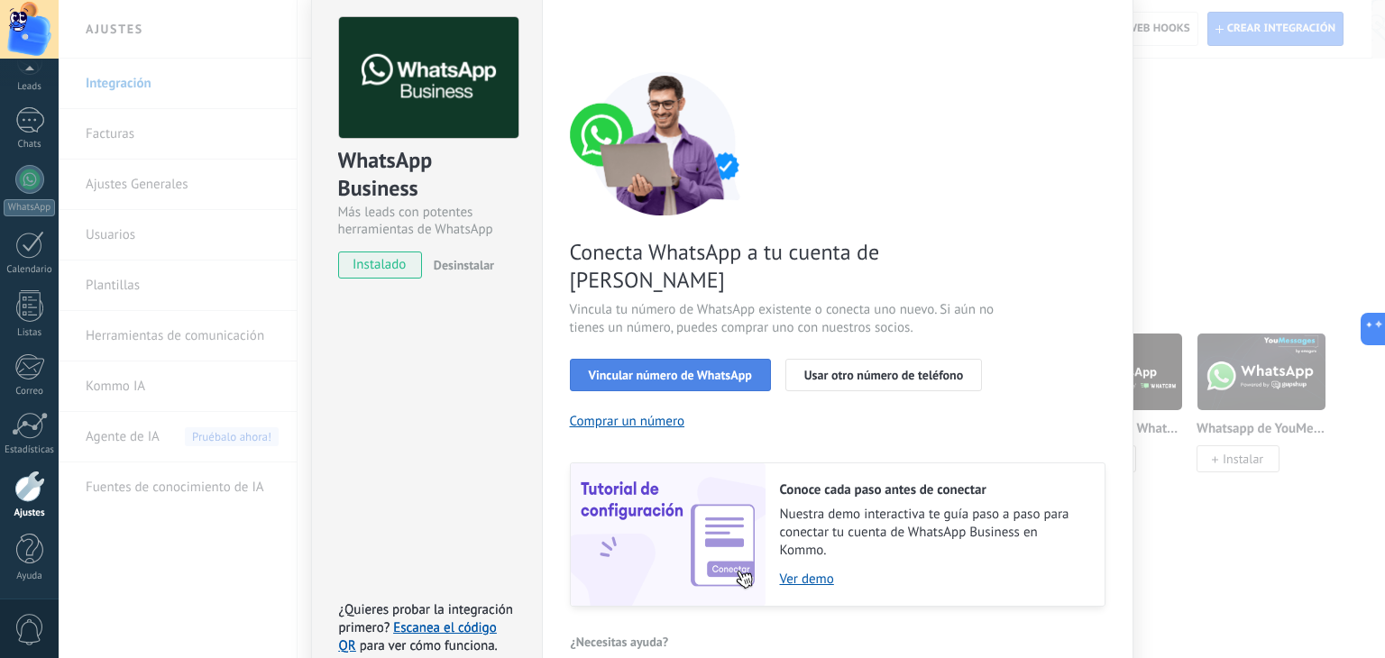
click at [745, 369] on span "Vincular número de WhatsApp" at bounding box center [670, 375] width 163 height 13
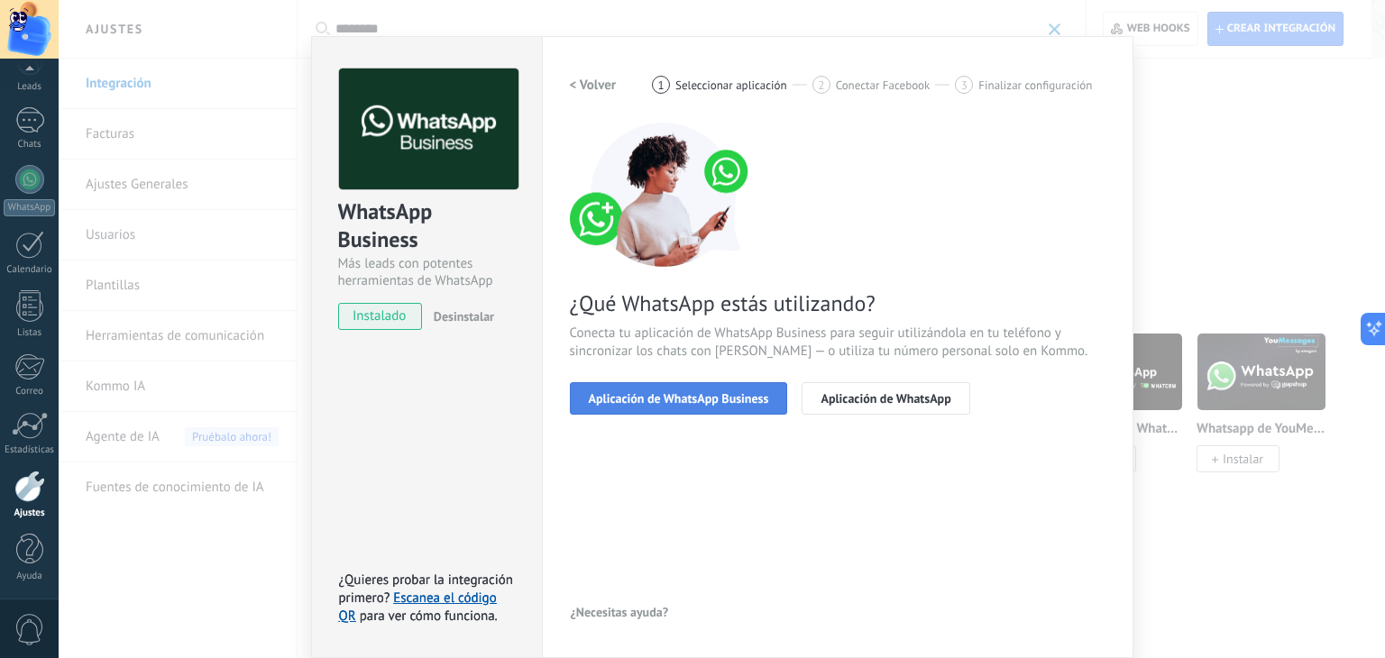
click at [703, 401] on span "Aplicación de WhatsApp Business" at bounding box center [679, 398] width 180 height 13
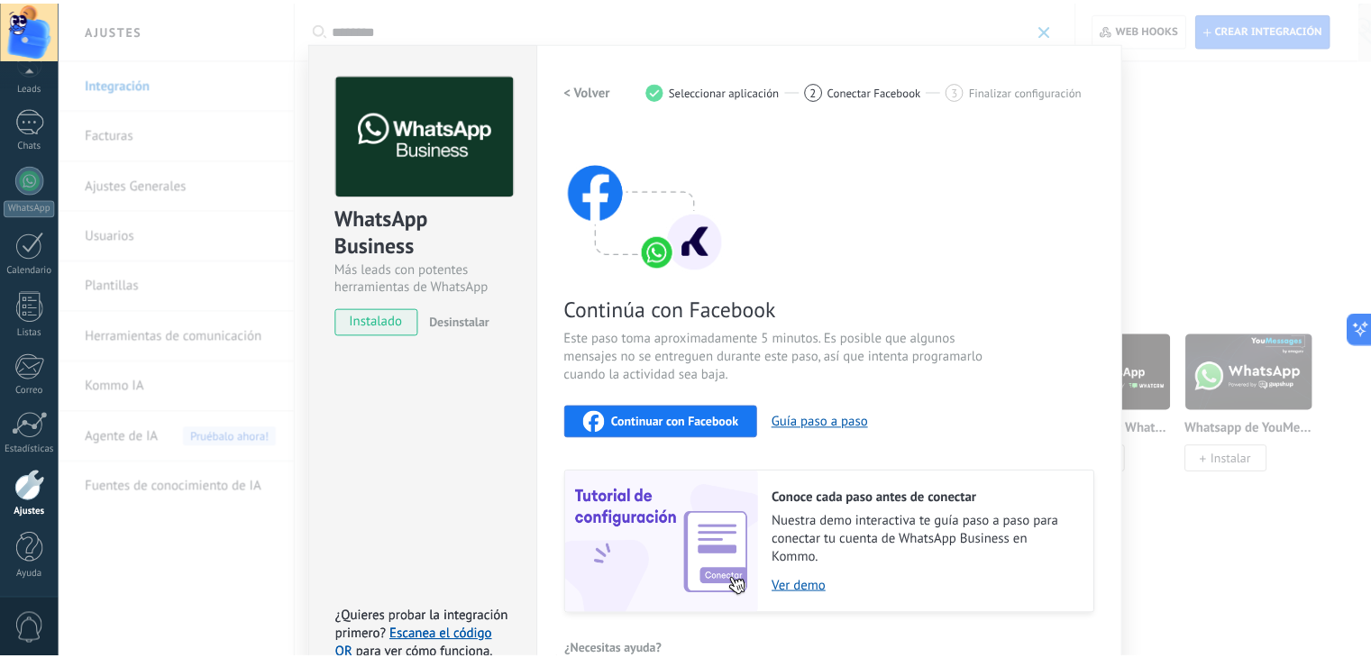
scroll to position [0, 0]
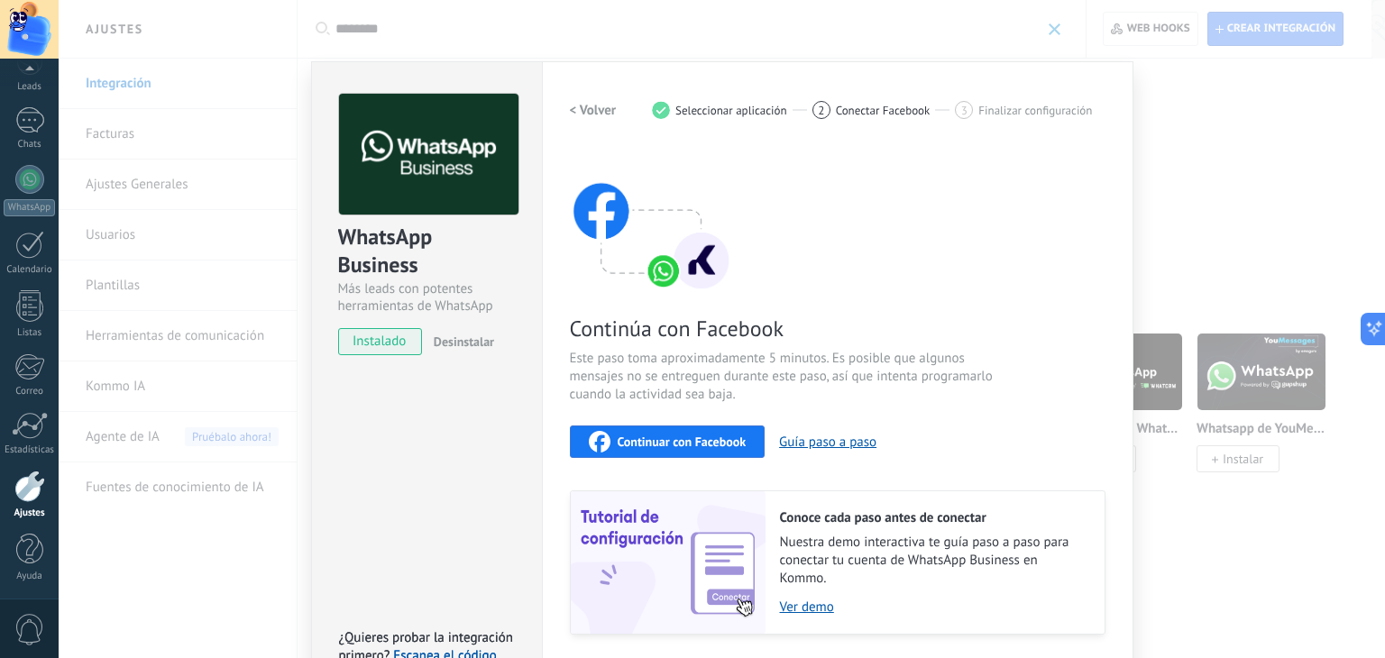
click at [583, 107] on h2 "< Volver" at bounding box center [593, 110] width 47 height 17
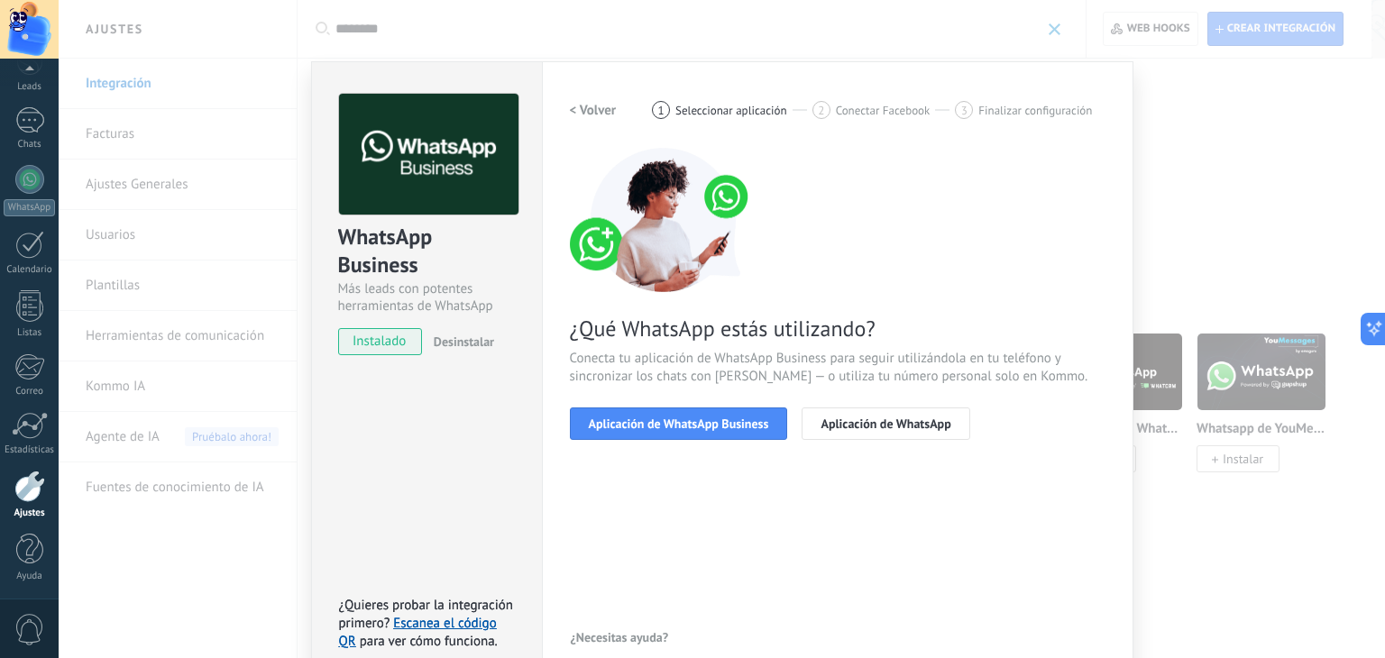
click at [583, 107] on h2 "< Volver" at bounding box center [593, 110] width 47 height 17
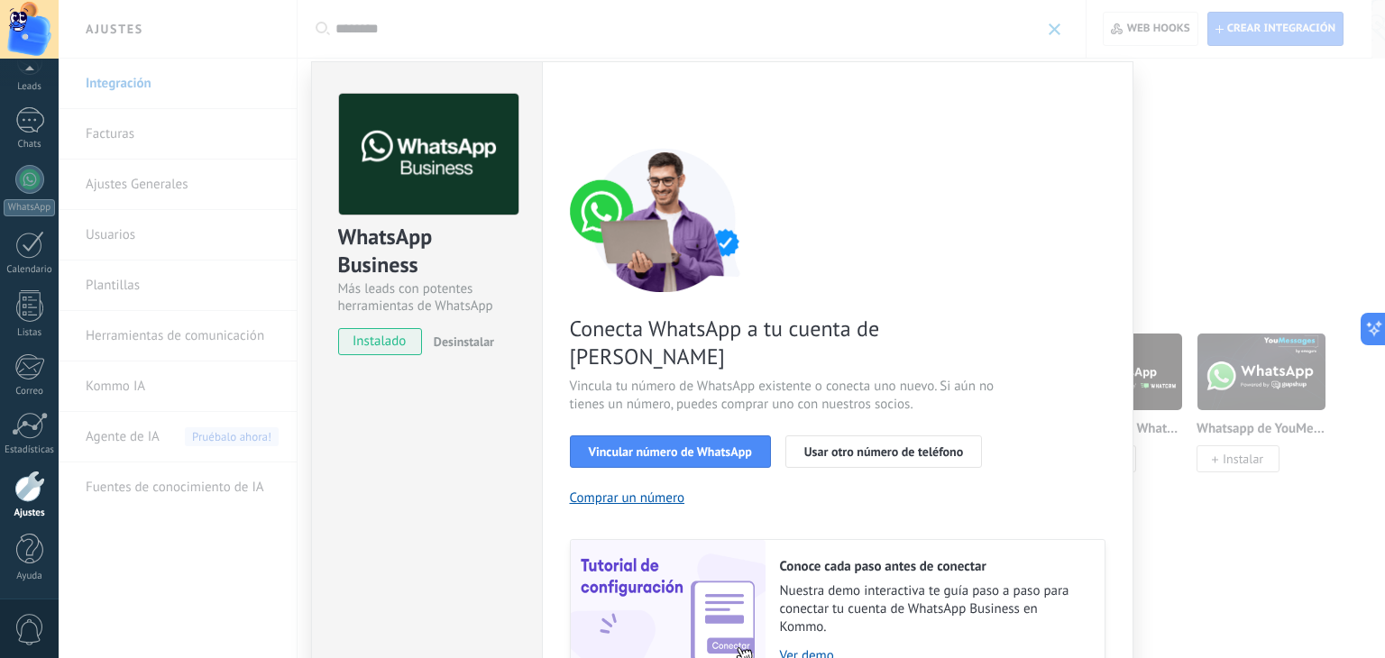
click at [583, 107] on div "< Volver 1 Seleccionar aplicación 2 Conectar Facebook 3 Finalizar configuración" at bounding box center [838, 110] width 536 height 32
click at [467, 335] on span "Desinstalar" at bounding box center [464, 342] width 60 height 16
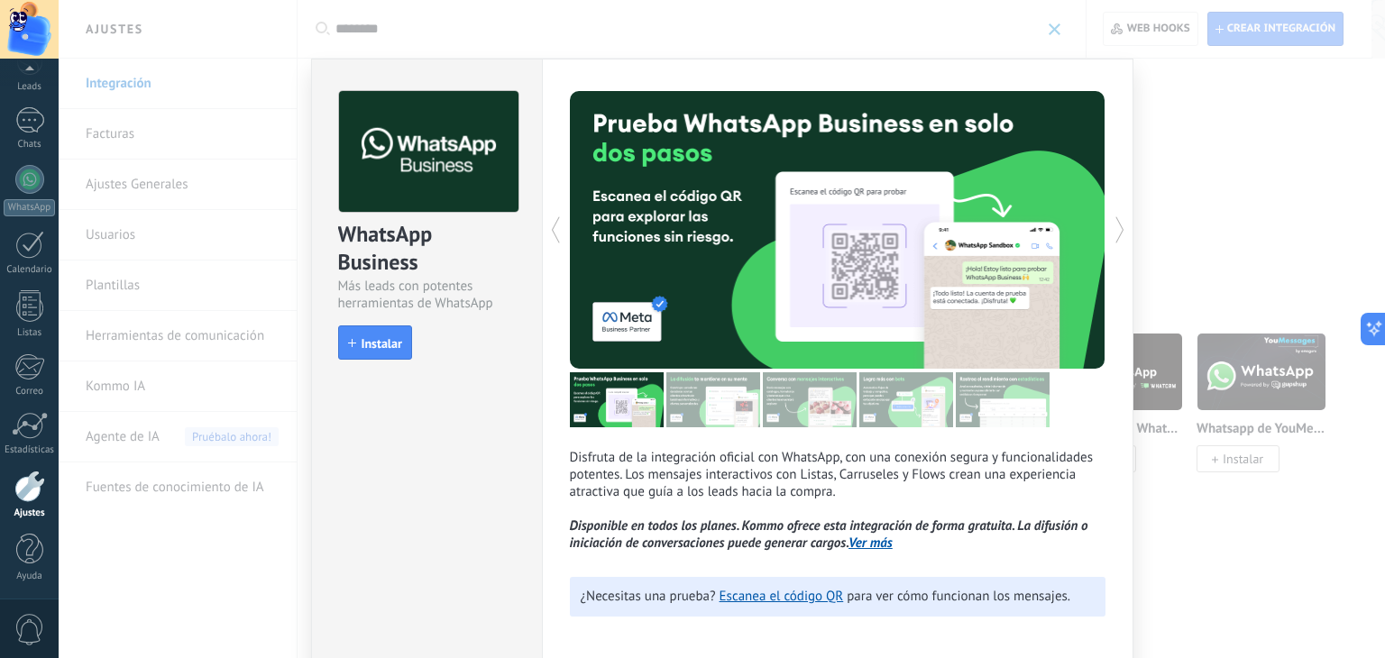
click at [1113, 232] on icon at bounding box center [1120, 230] width 18 height 36
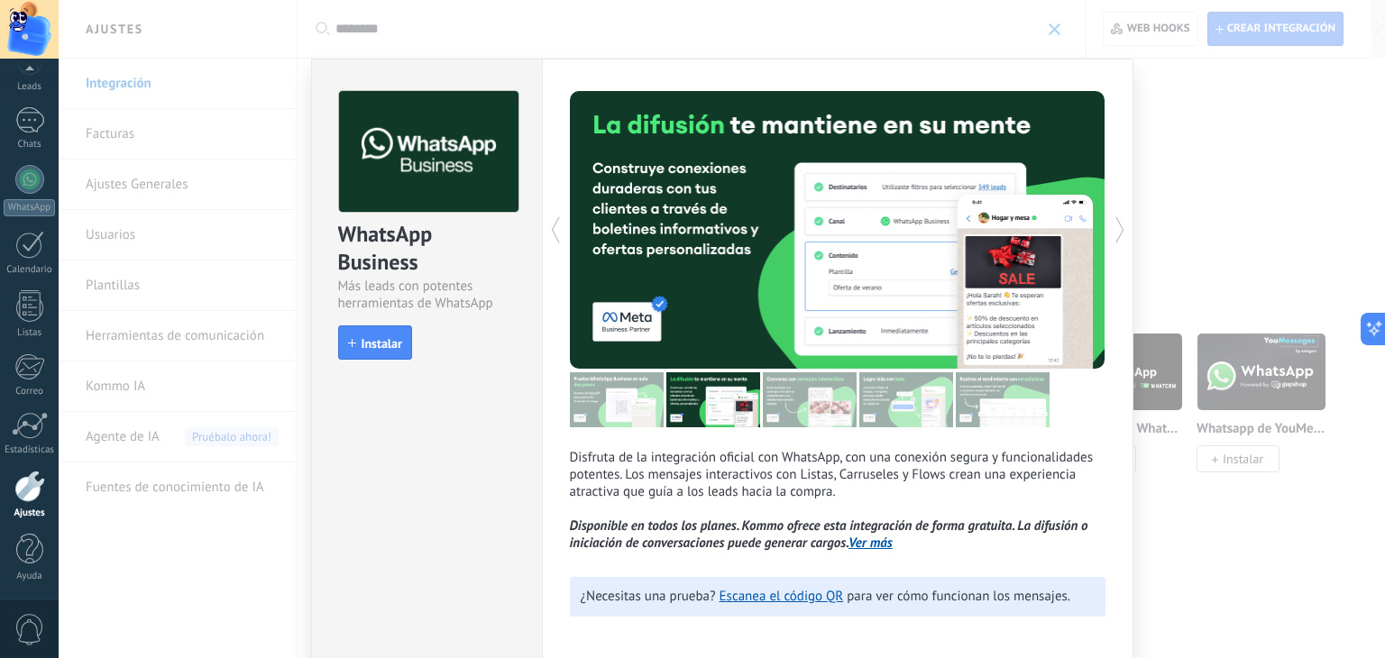
click at [1113, 232] on icon at bounding box center [1120, 230] width 18 height 36
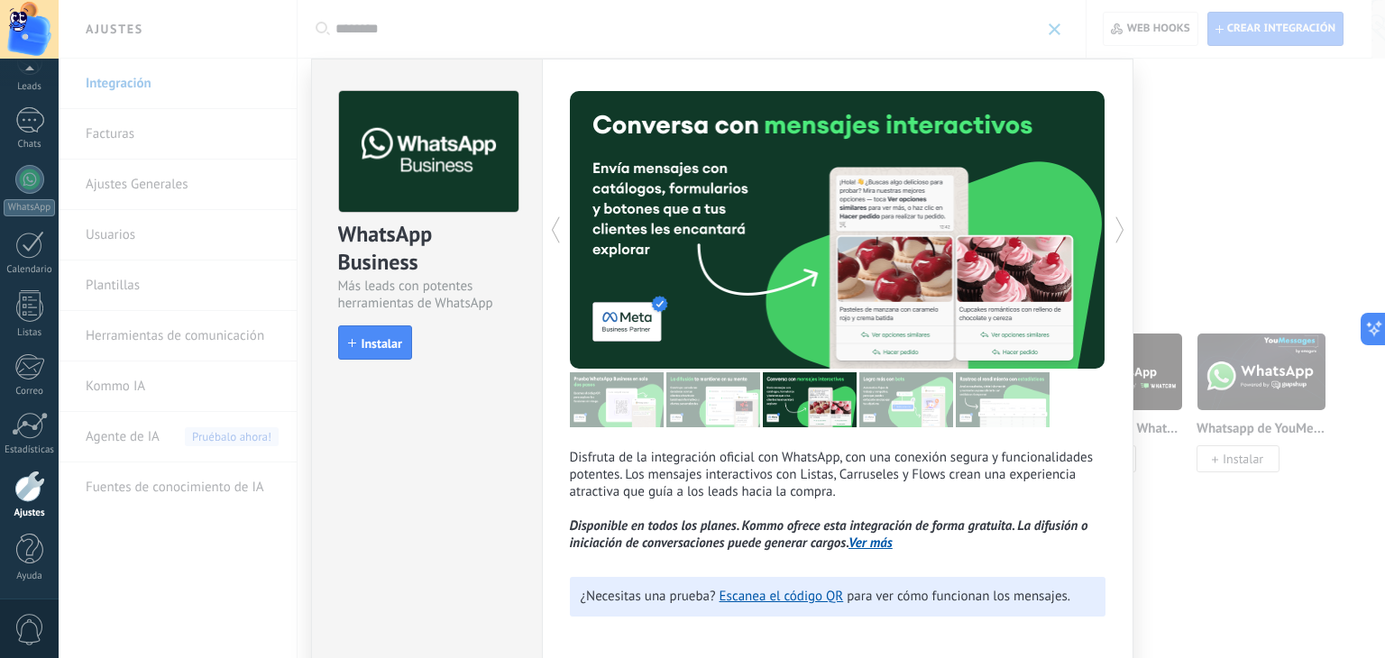
click at [1113, 232] on icon at bounding box center [1120, 230] width 18 height 36
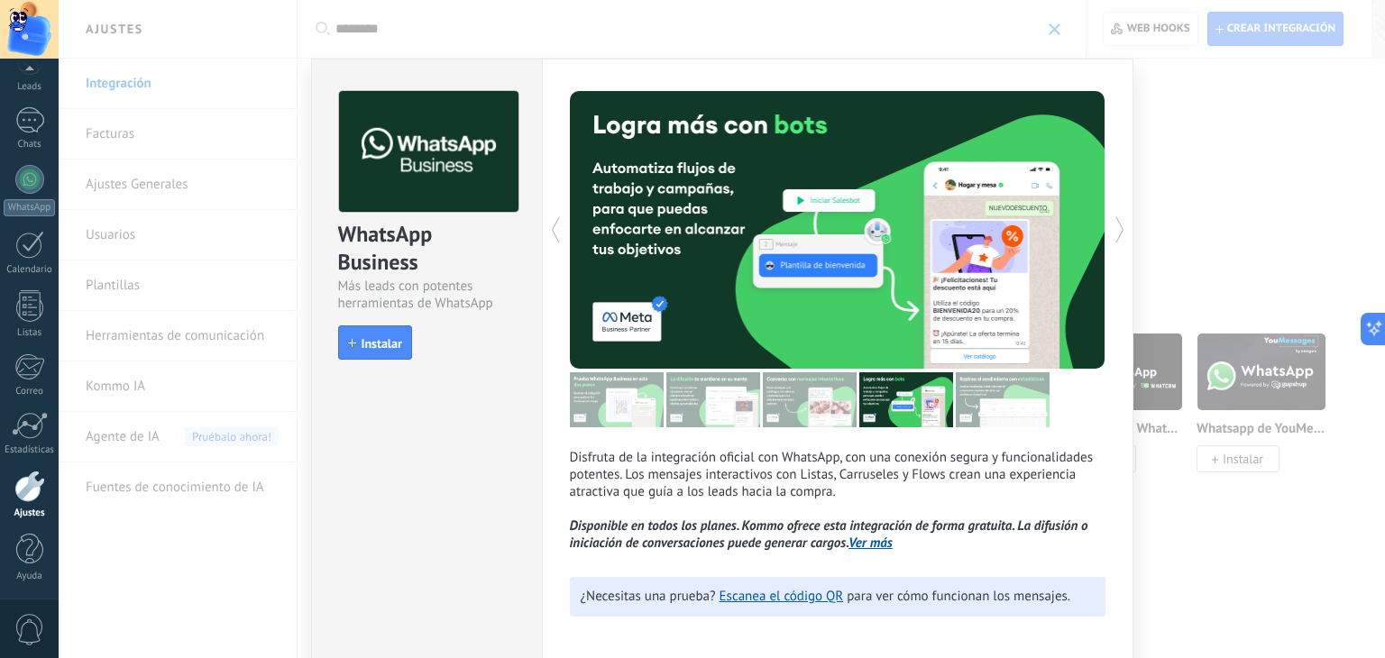
click at [1113, 232] on icon at bounding box center [1120, 230] width 18 height 36
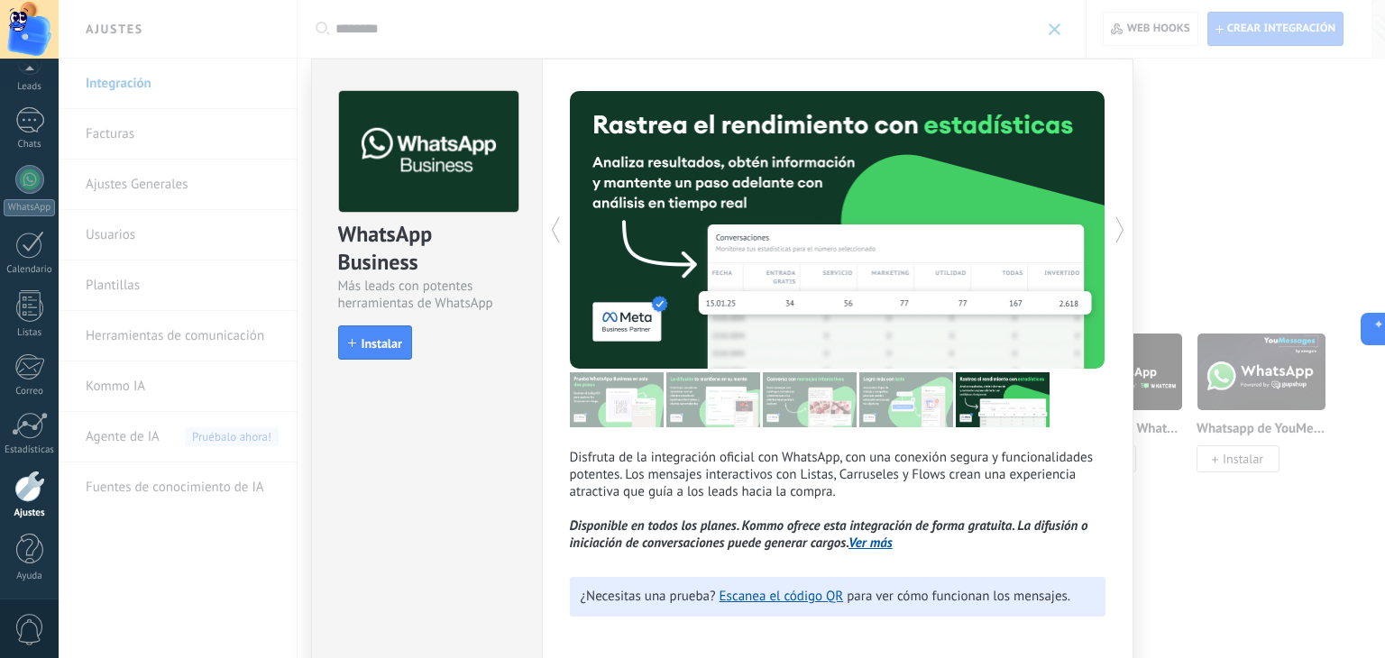
click at [1113, 232] on icon at bounding box center [1120, 230] width 18 height 36
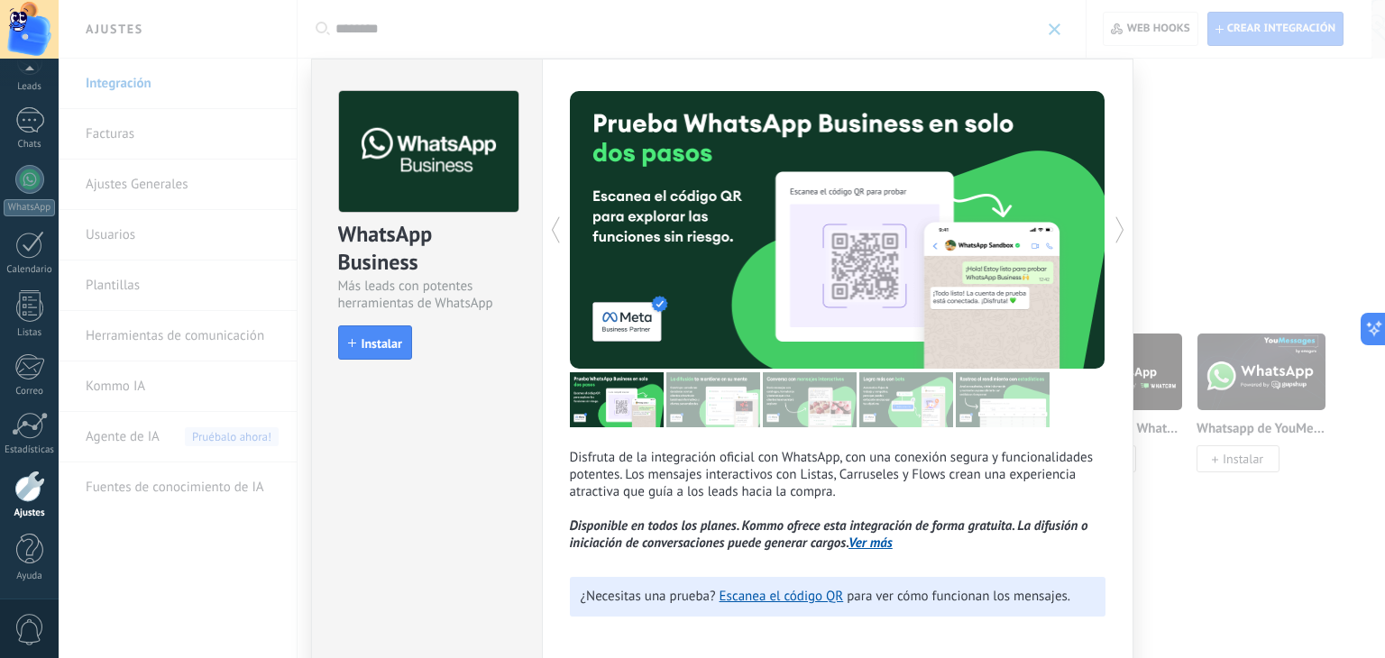
click at [1113, 232] on icon at bounding box center [1120, 230] width 18 height 36
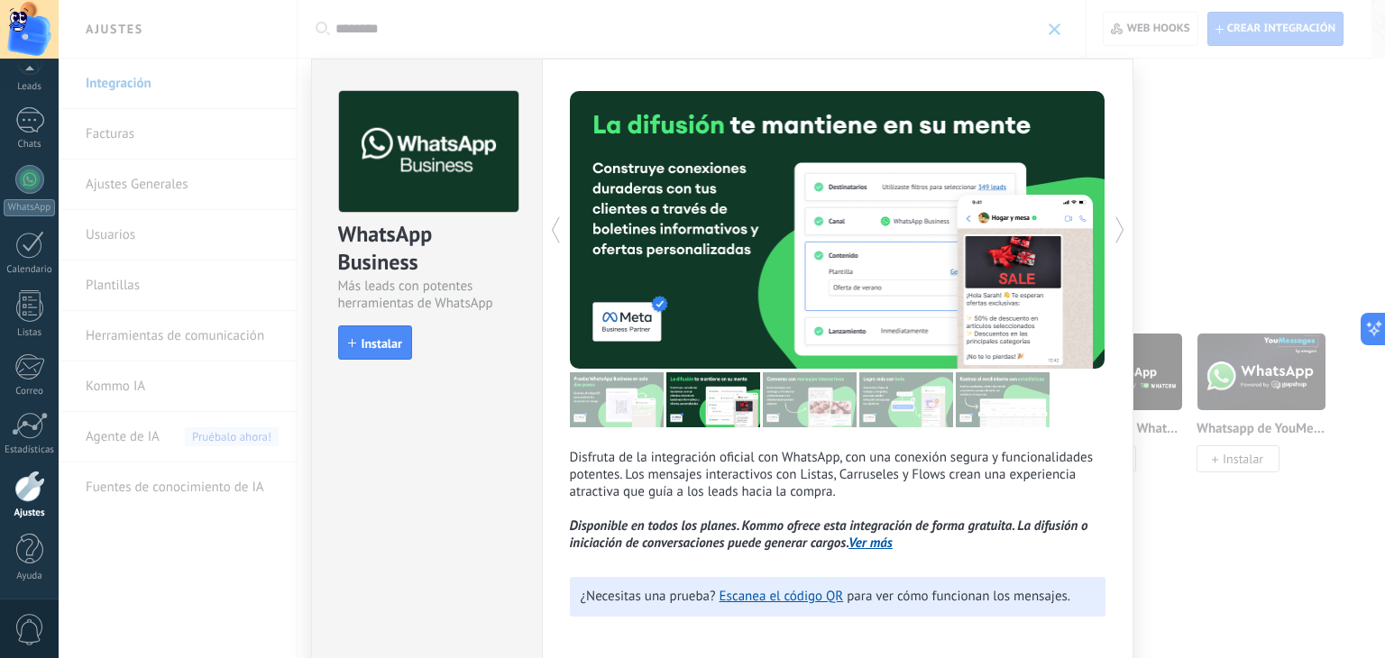
click at [1191, 160] on div "WhatsApp Business Más leads con potentes herramientas de WhatsApp install Insta…" at bounding box center [722, 329] width 1326 height 658
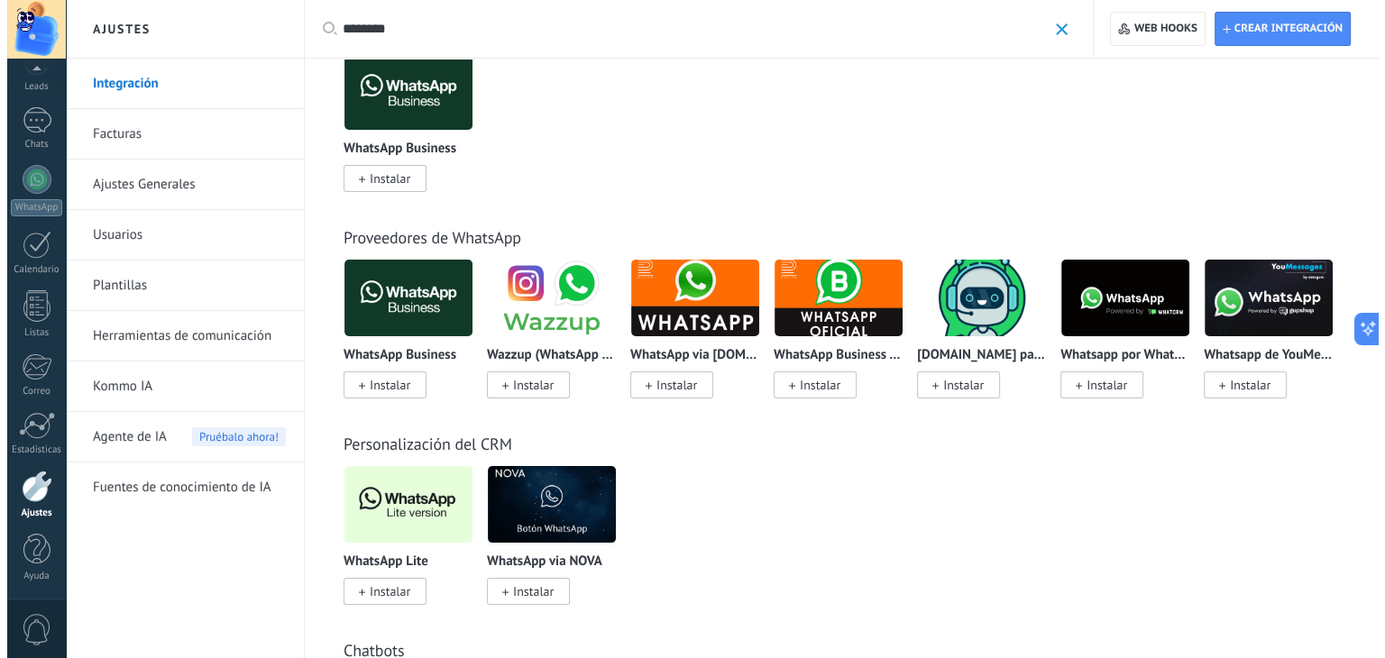
scroll to position [180, 0]
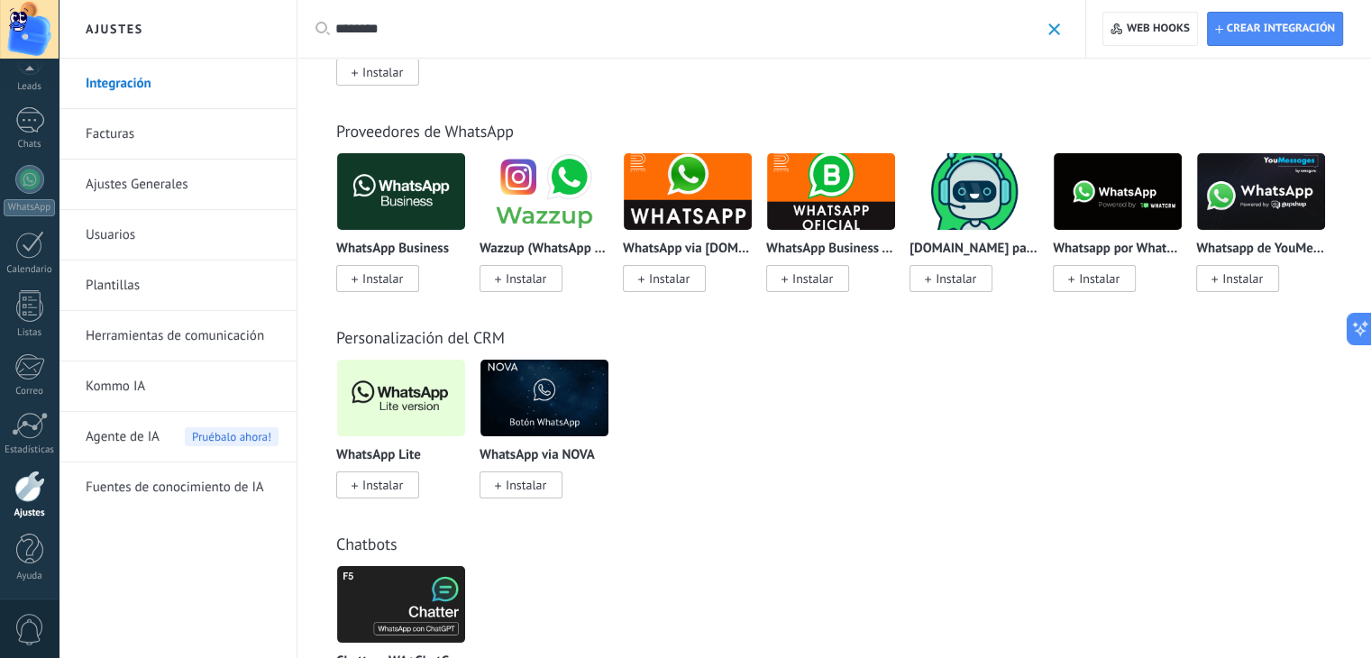
click at [386, 492] on span "Instalar" at bounding box center [382, 485] width 41 height 16
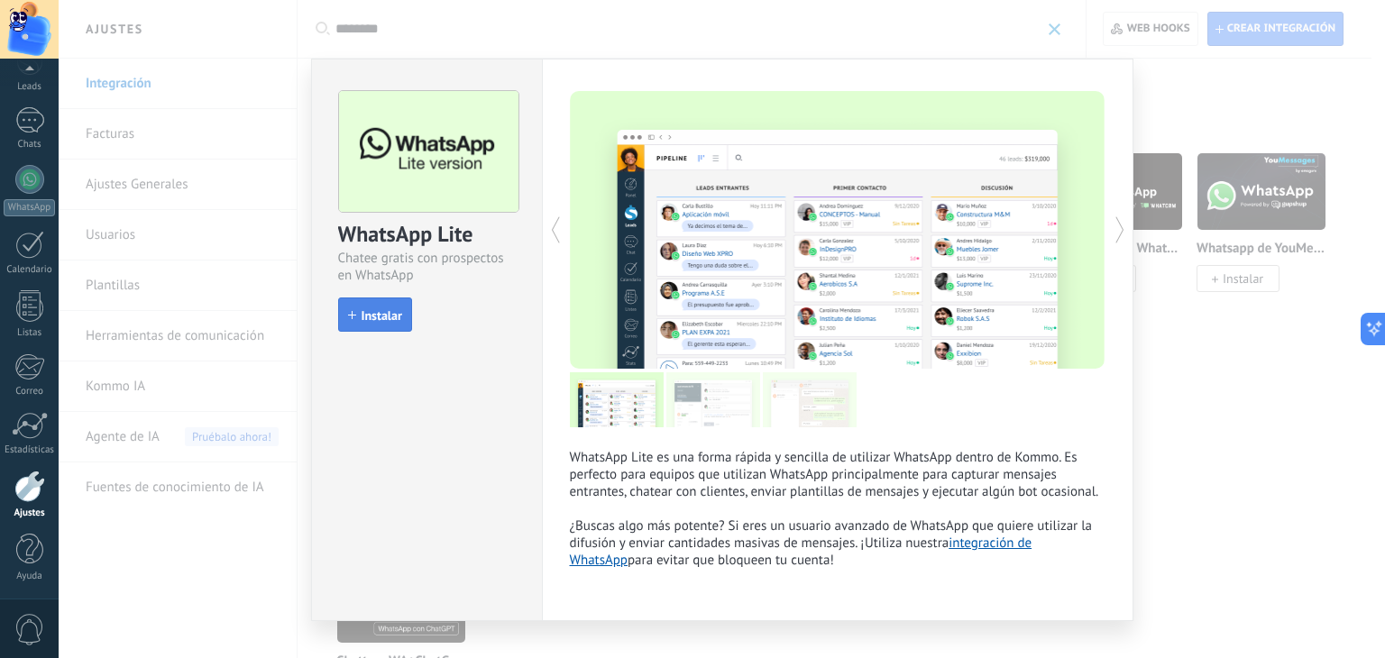
click at [371, 319] on span "Instalar" at bounding box center [382, 315] width 41 height 13
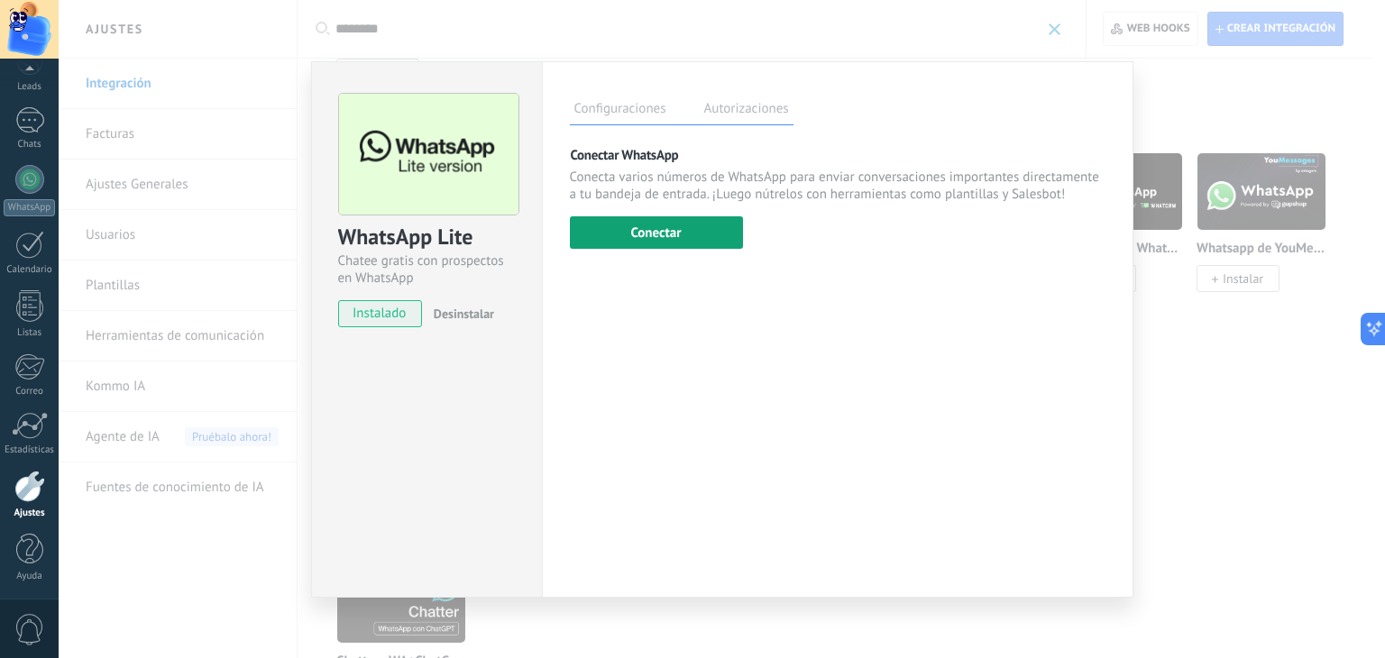
click at [698, 233] on button "Conectar" at bounding box center [656, 232] width 173 height 32
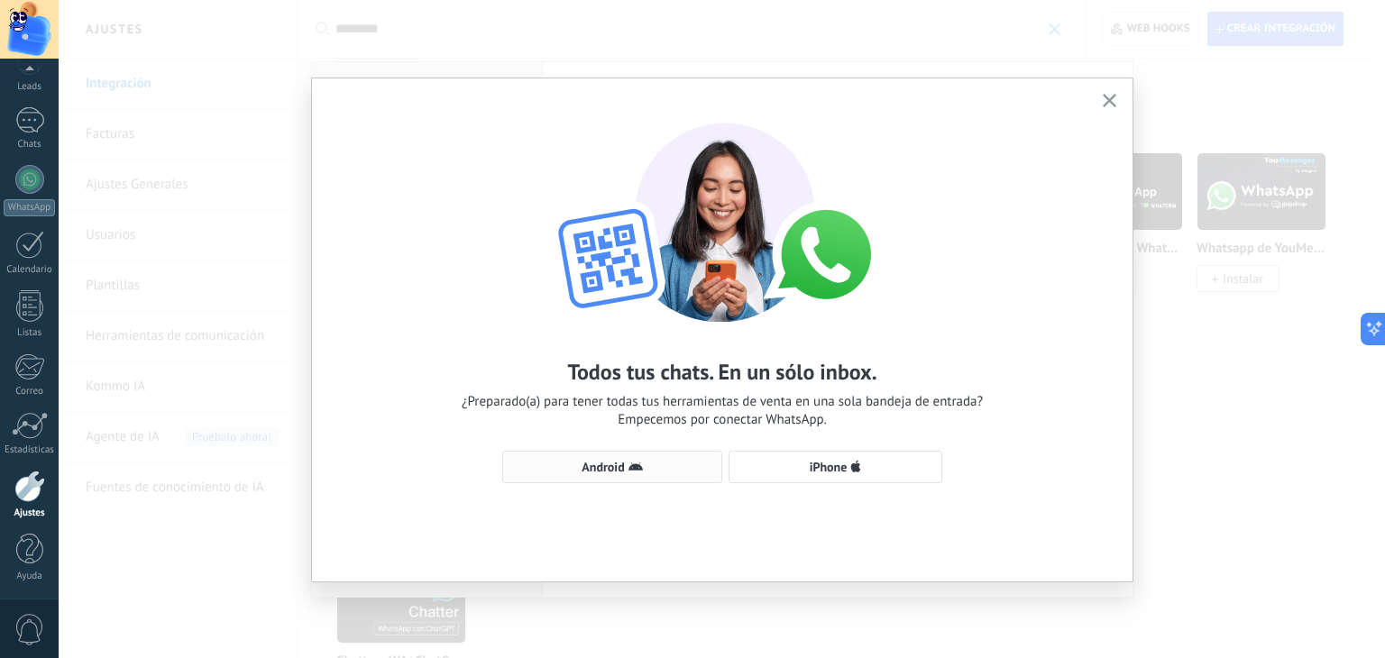
click at [664, 451] on button "Android" at bounding box center [612, 467] width 220 height 32
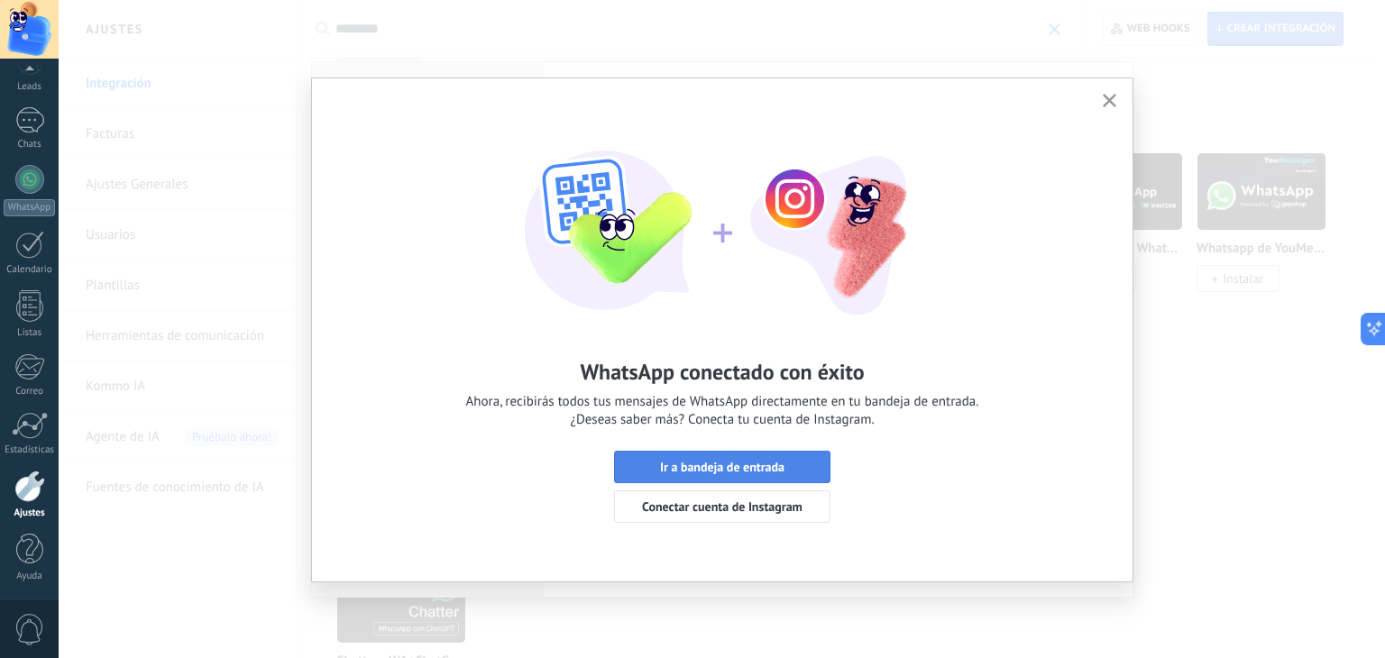
click at [733, 465] on span "Ir a bandeja de entrada" at bounding box center [722, 467] width 124 height 13
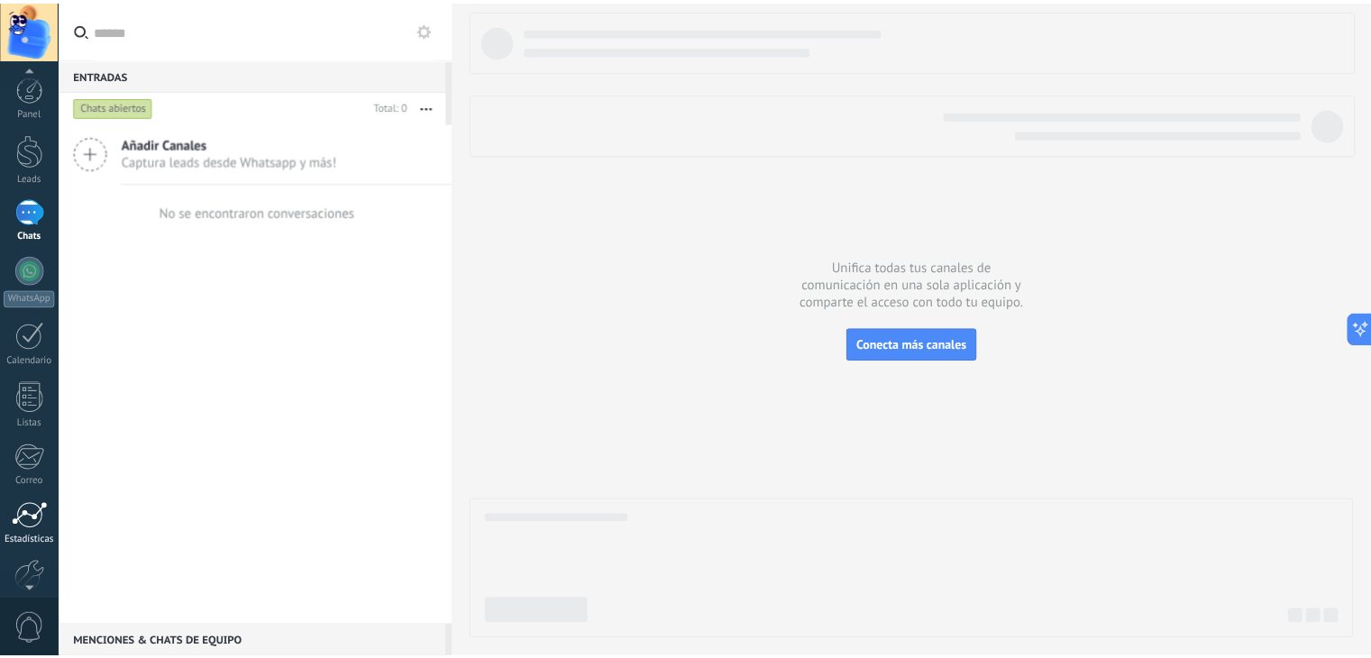
scroll to position [91, 0]
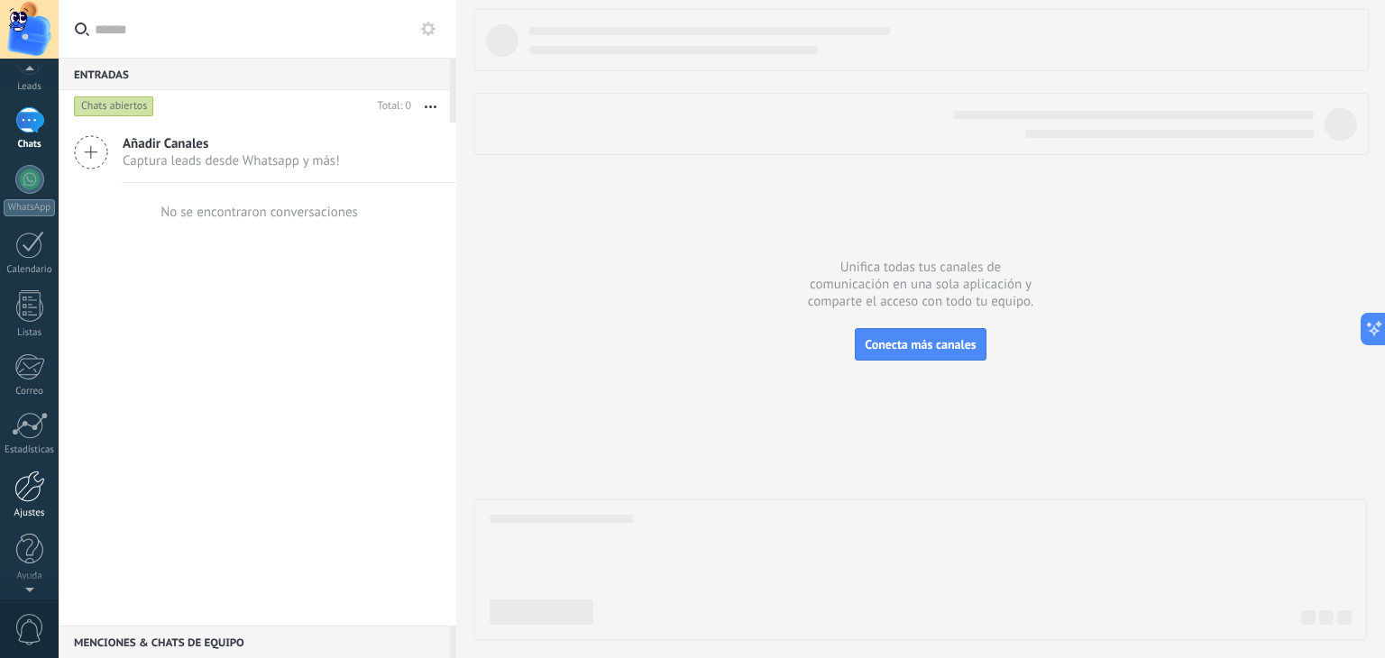
click at [37, 499] on div at bounding box center [29, 487] width 31 height 32
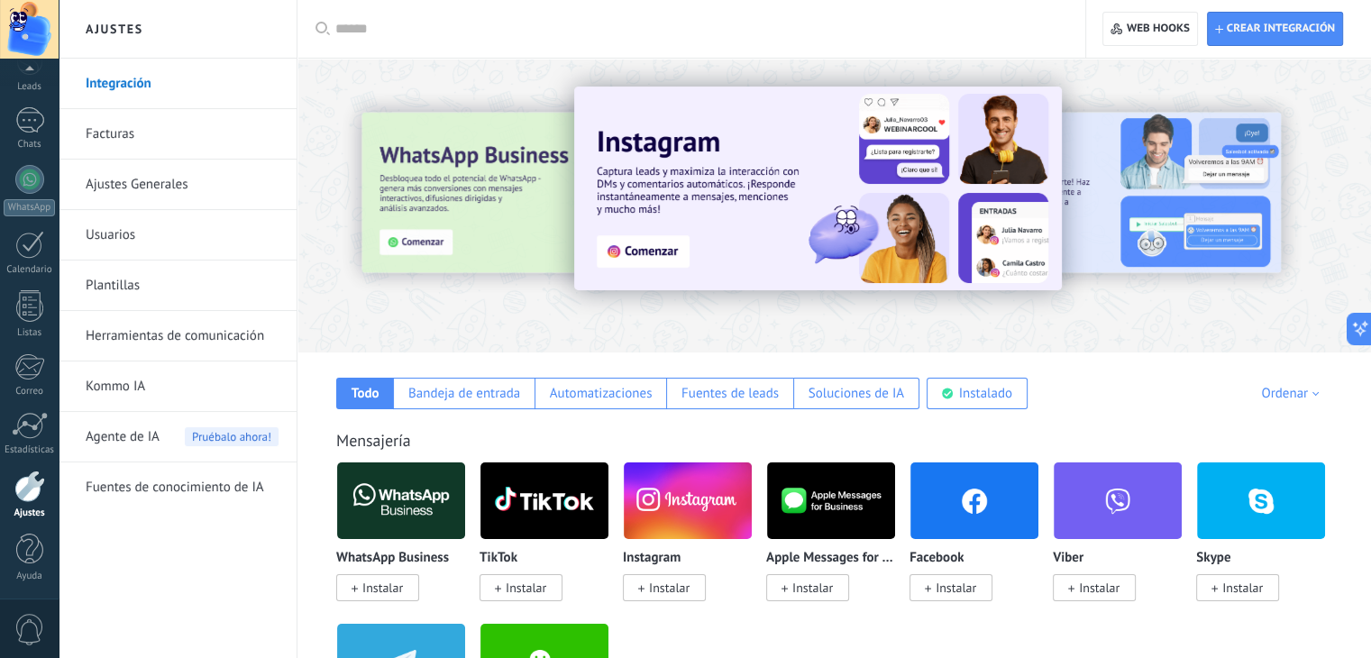
click at [148, 94] on link "Integración" at bounding box center [182, 84] width 193 height 50
click at [123, 142] on link "Facturas" at bounding box center [182, 134] width 193 height 50
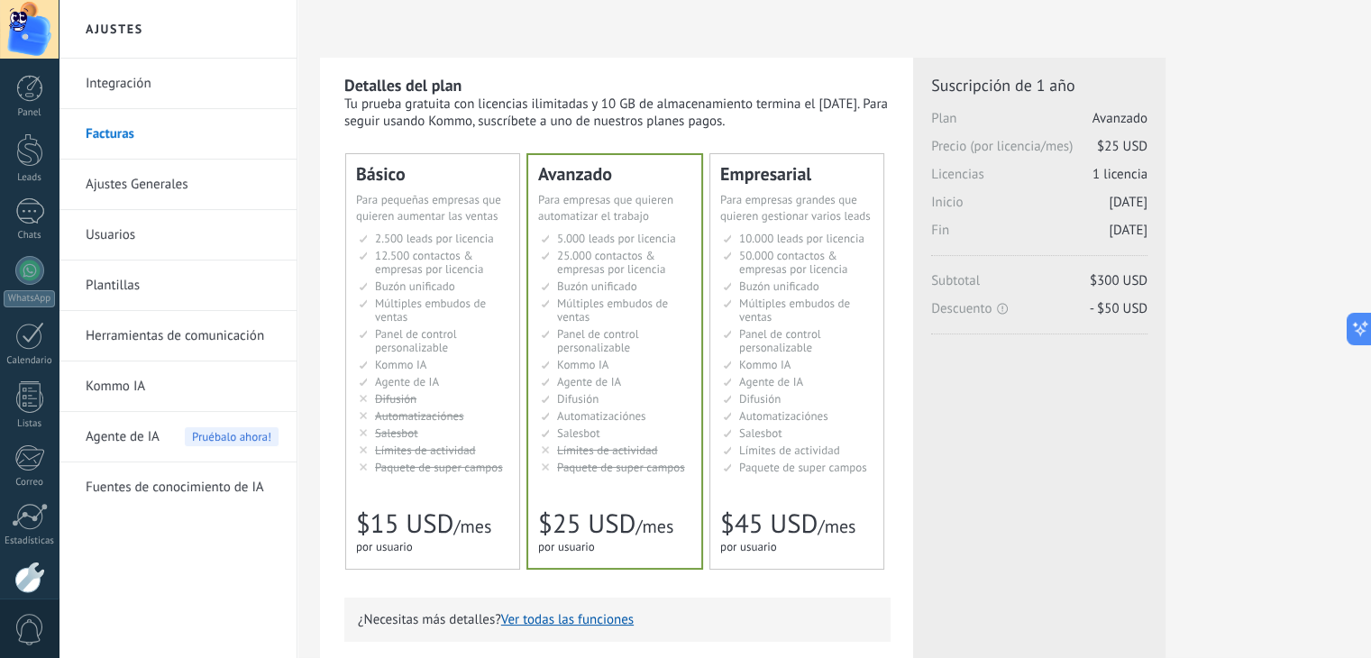
click at [114, 88] on link "Integración" at bounding box center [182, 84] width 193 height 50
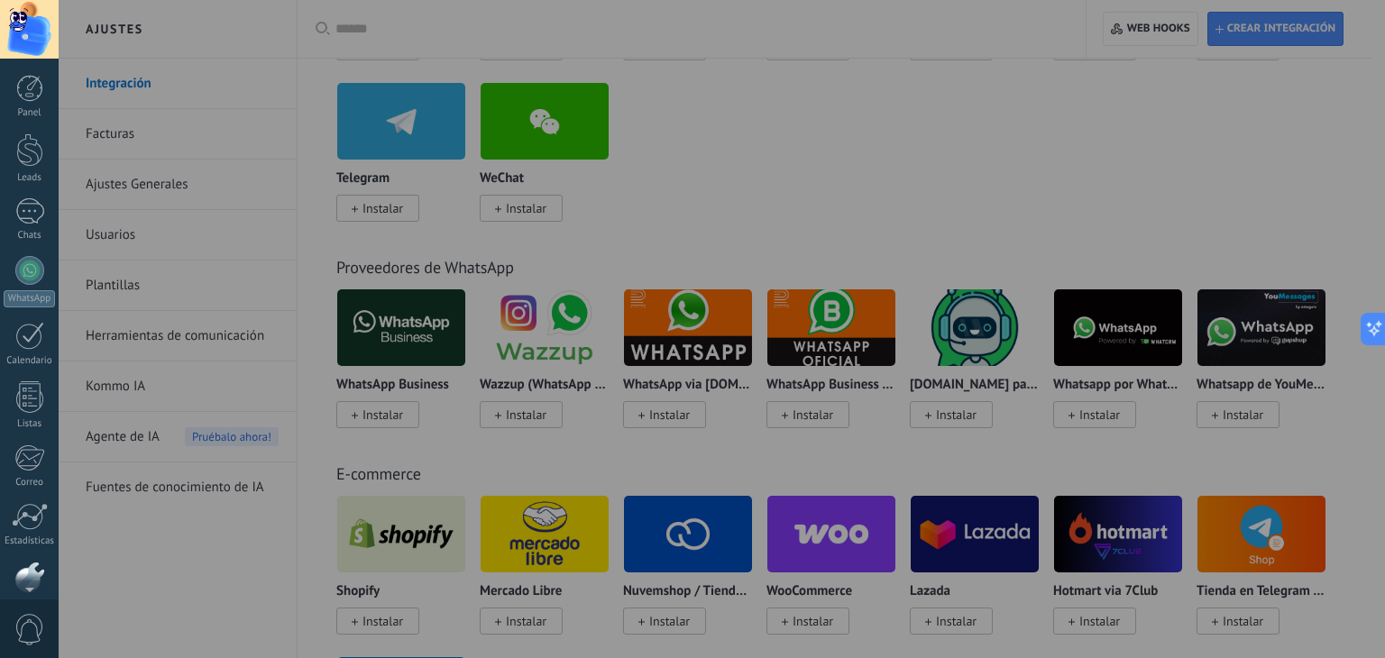
click at [785, 215] on div at bounding box center [751, 329] width 1385 height 658
click at [771, 216] on div at bounding box center [751, 329] width 1385 height 658
click at [1283, 253] on div at bounding box center [751, 329] width 1385 height 658
click at [28, 20] on div at bounding box center [29, 29] width 59 height 59
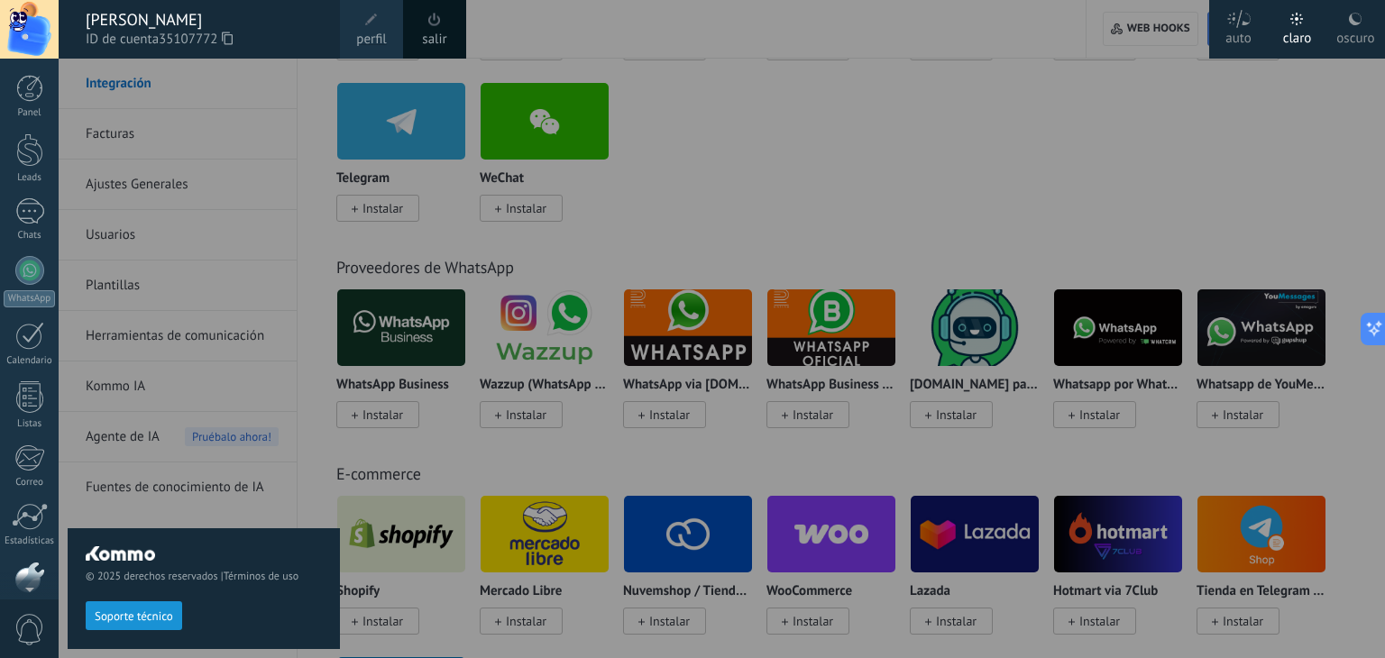
click at [29, 20] on div at bounding box center [29, 29] width 59 height 59
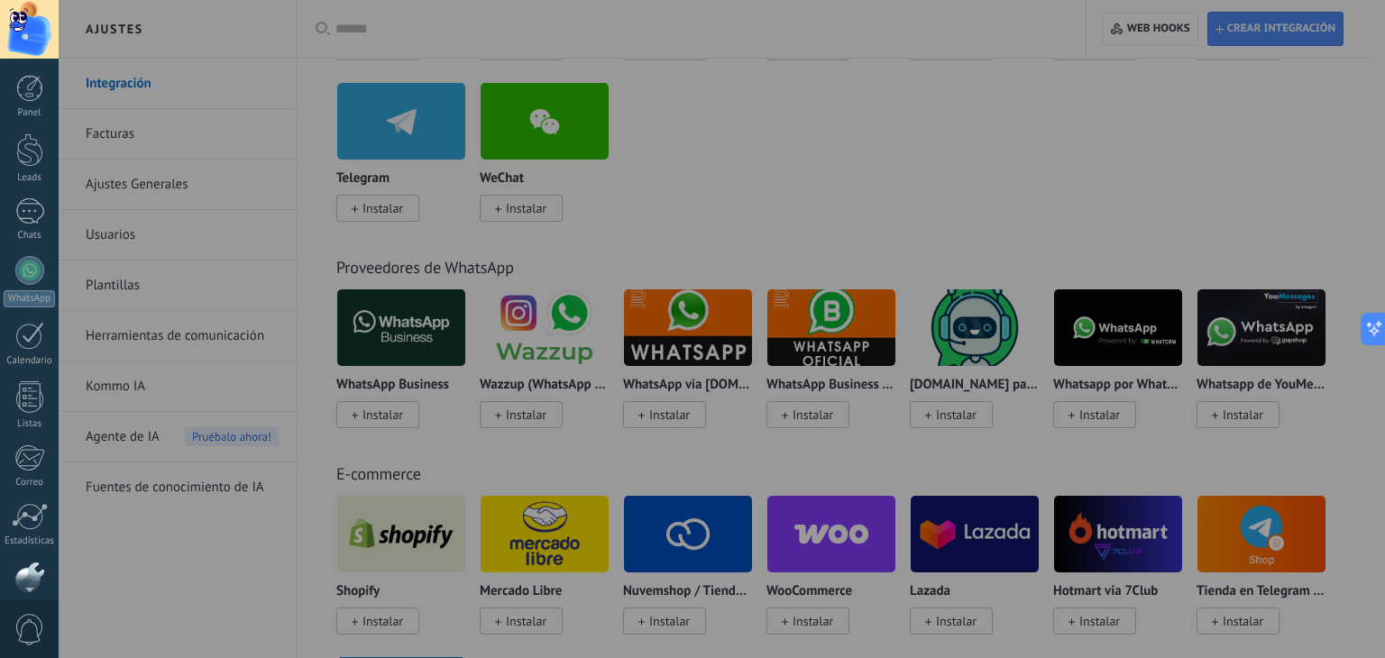
click at [884, 235] on div at bounding box center [751, 329] width 1385 height 658
click at [37, 32] on div at bounding box center [29, 29] width 59 height 59
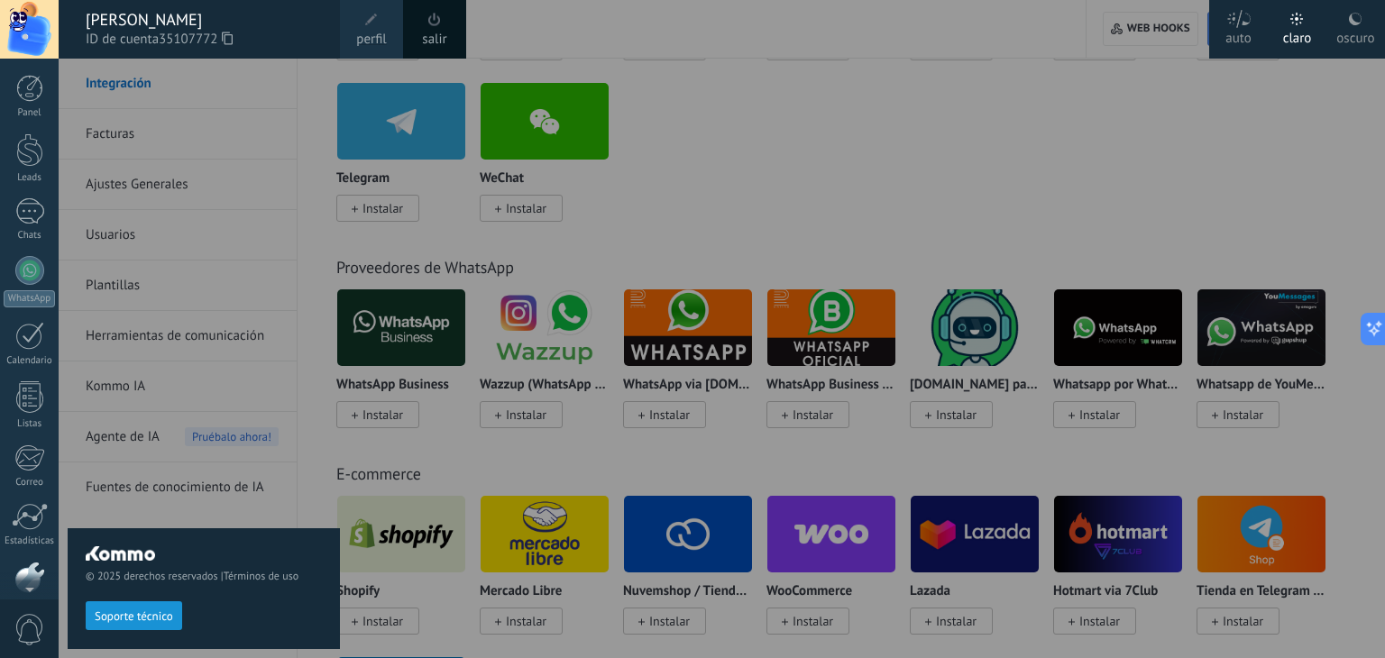
click at [118, 25] on div "[PERSON_NAME]" at bounding box center [204, 20] width 236 height 20
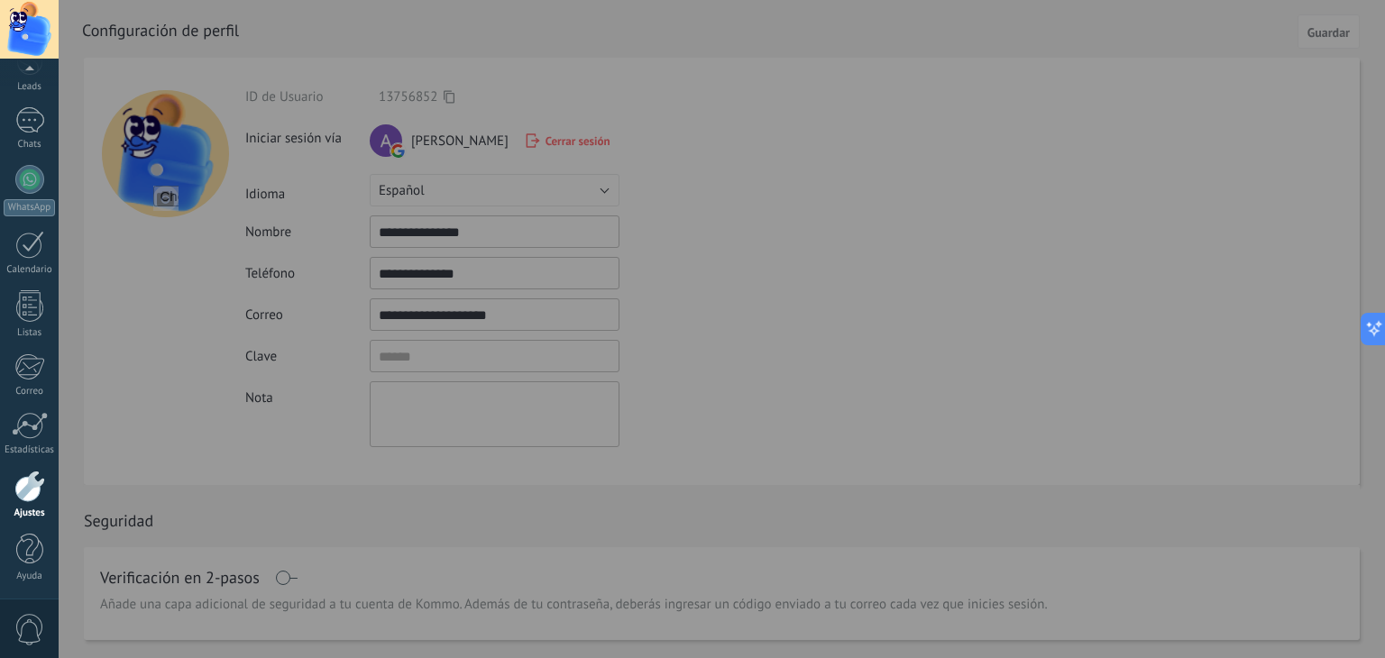
click at [32, 497] on div at bounding box center [29, 487] width 31 height 32
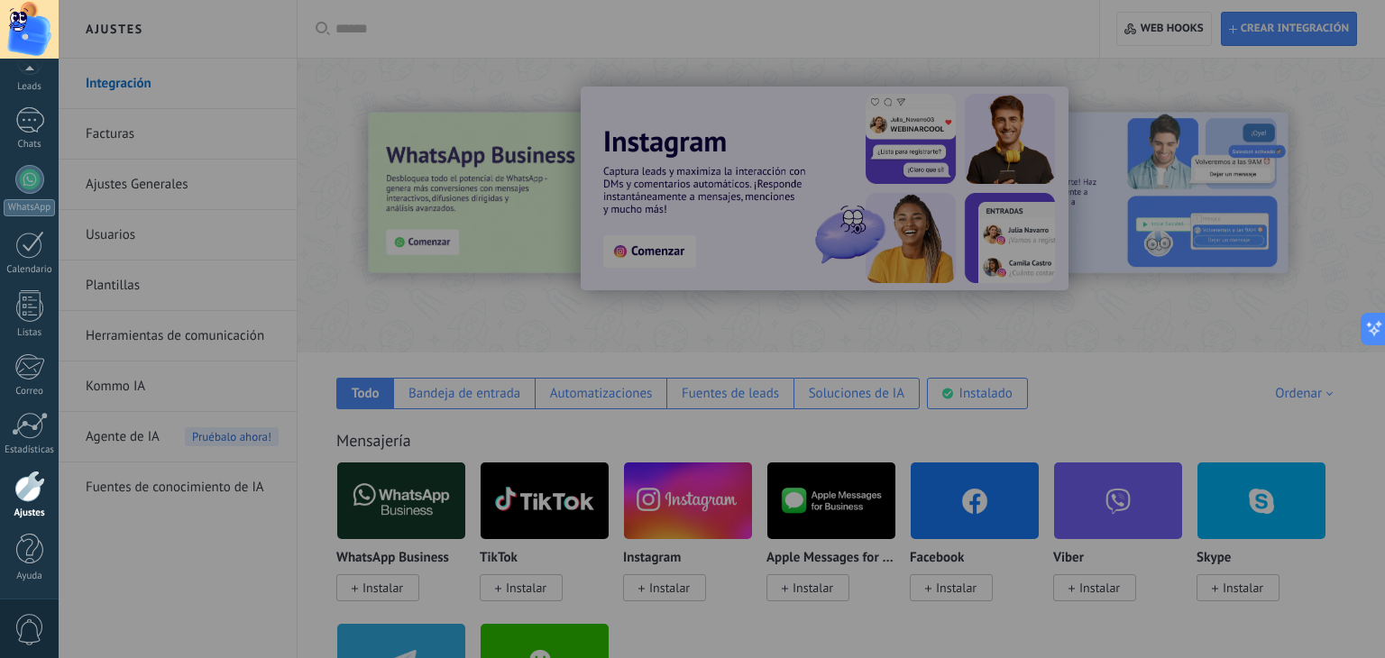
click at [160, 125] on div at bounding box center [751, 329] width 1385 height 658
click at [101, 135] on div at bounding box center [751, 329] width 1385 height 658
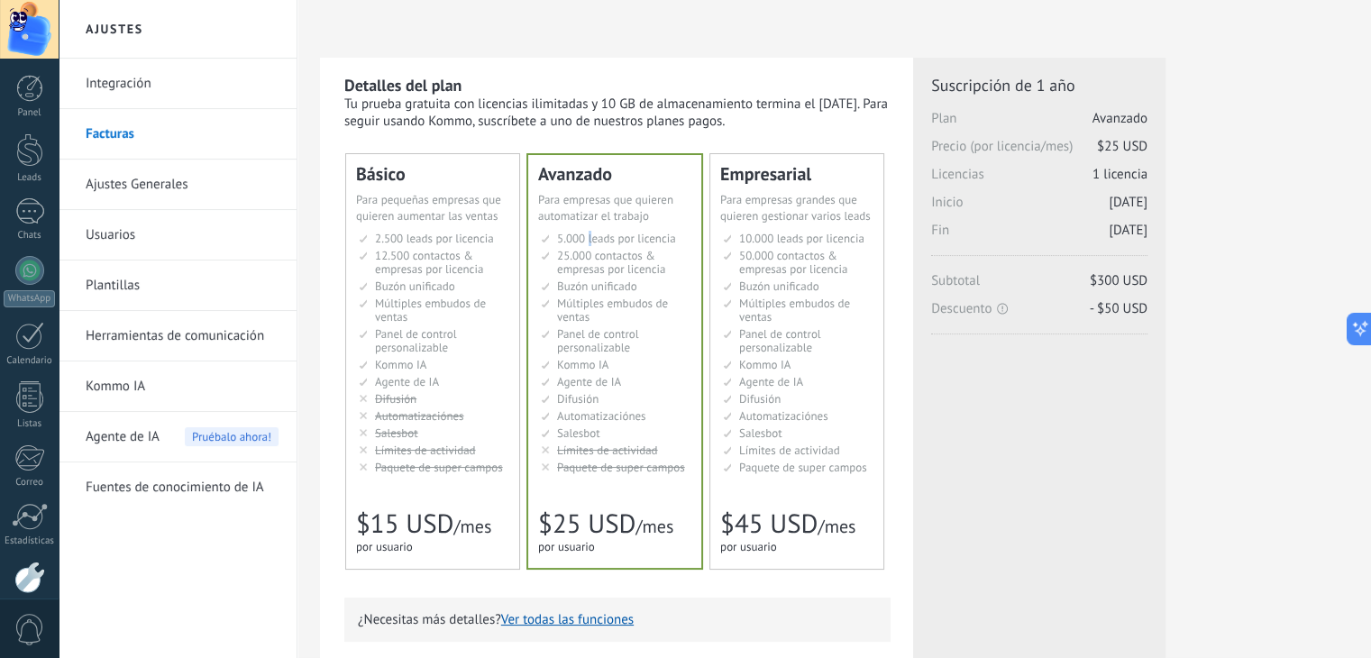
click at [591, 234] on span "5.000 leads por licencia" at bounding box center [616, 238] width 119 height 15
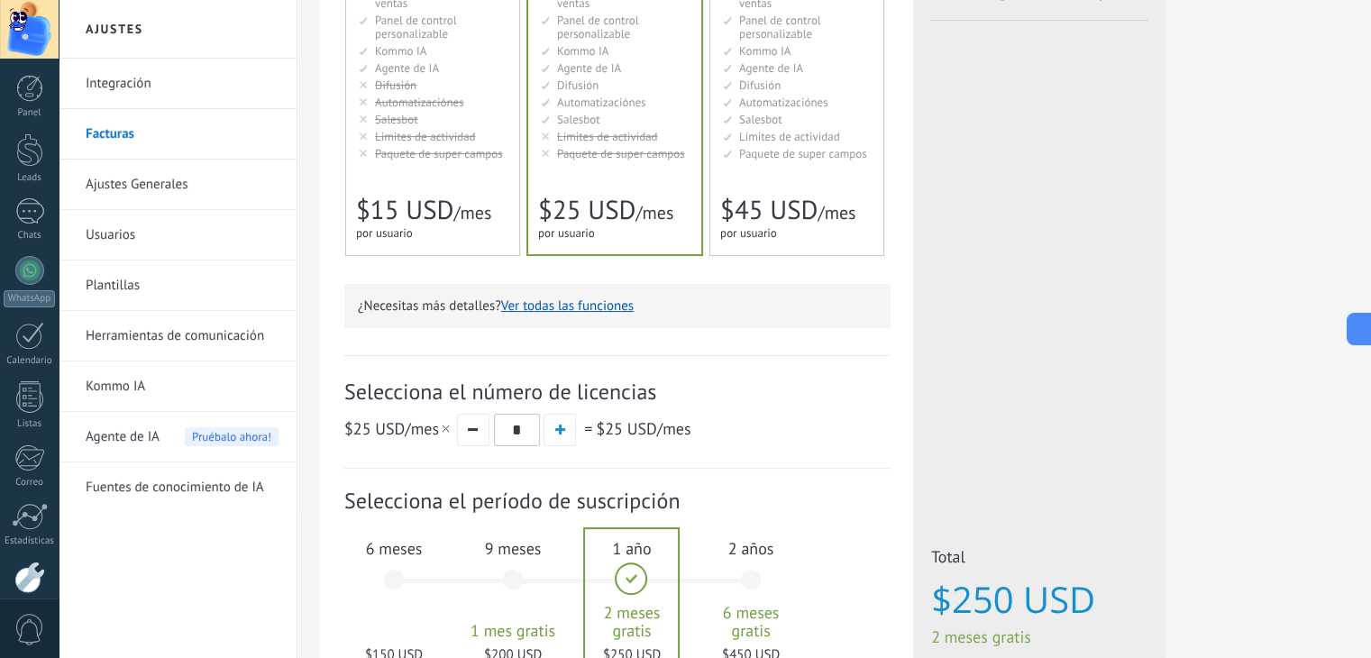
scroll to position [451, 0]
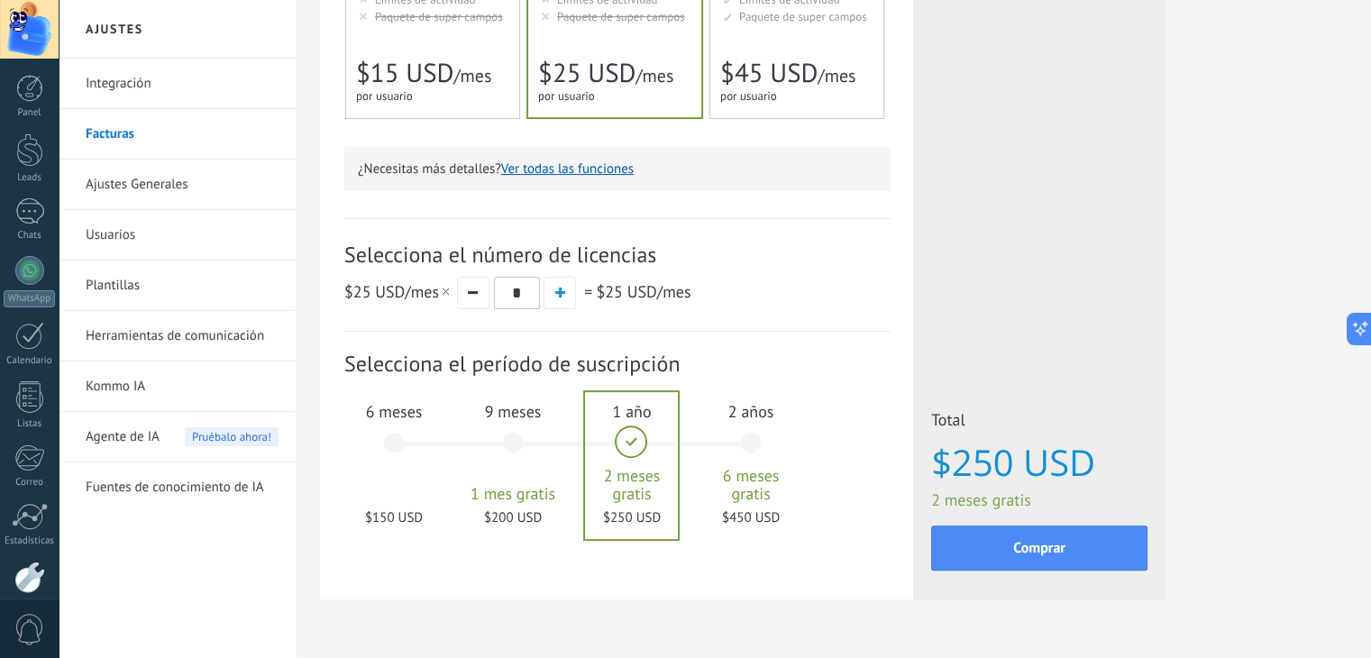
click at [413, 455] on div "6 meses $150 USD" at bounding box center [393, 451] width 97 height 127
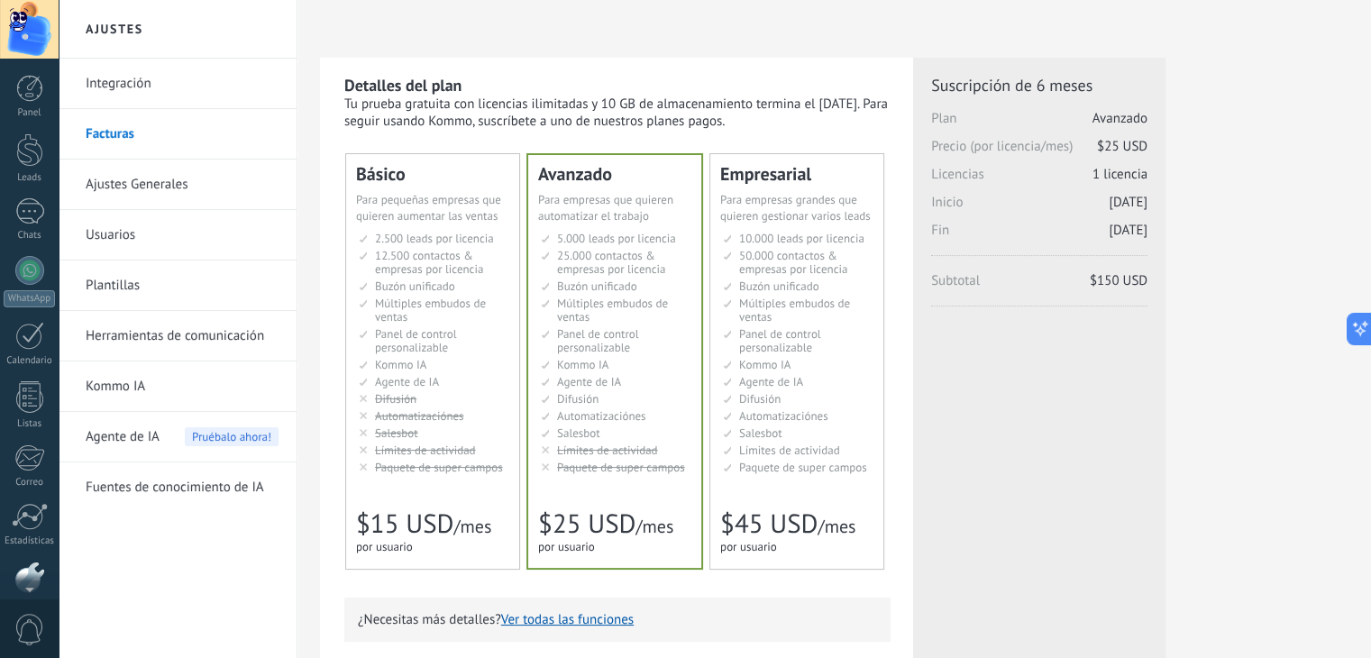
scroll to position [91, 0]
click at [25, 38] on div at bounding box center [29, 29] width 59 height 59
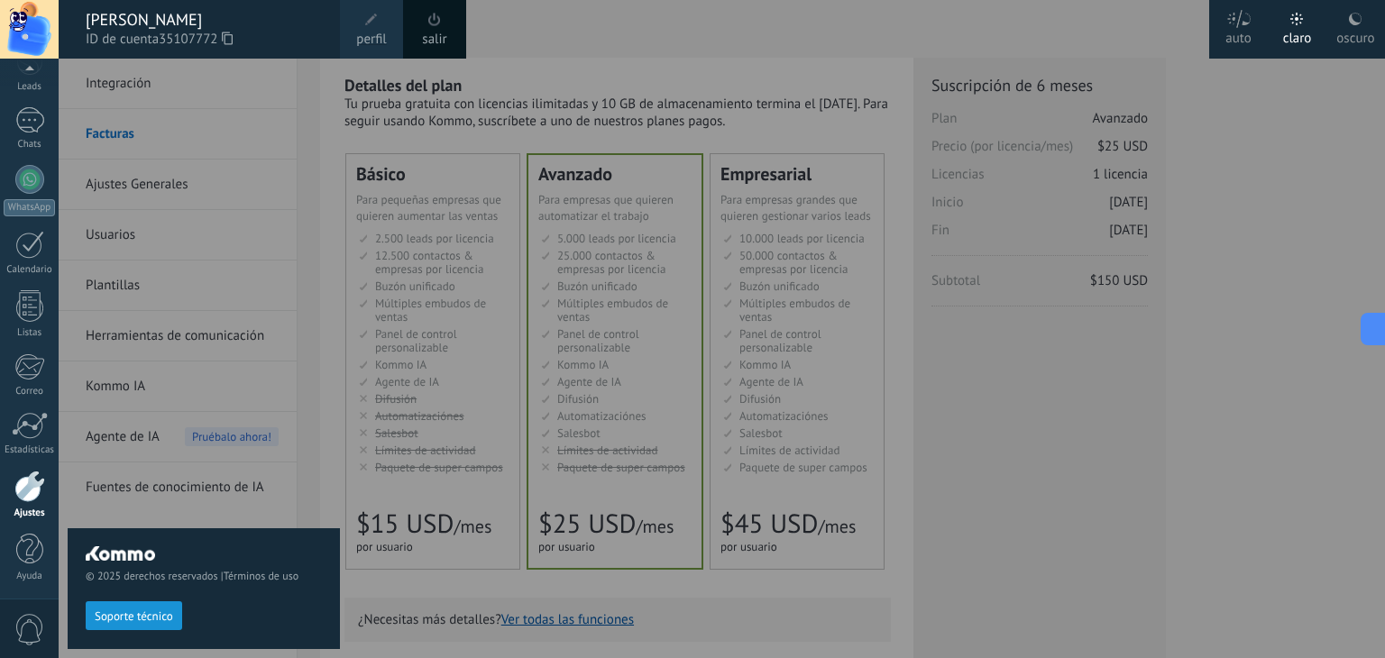
click at [427, 30] on link "salir" at bounding box center [434, 40] width 24 height 20
